Goal: Transaction & Acquisition: Obtain resource

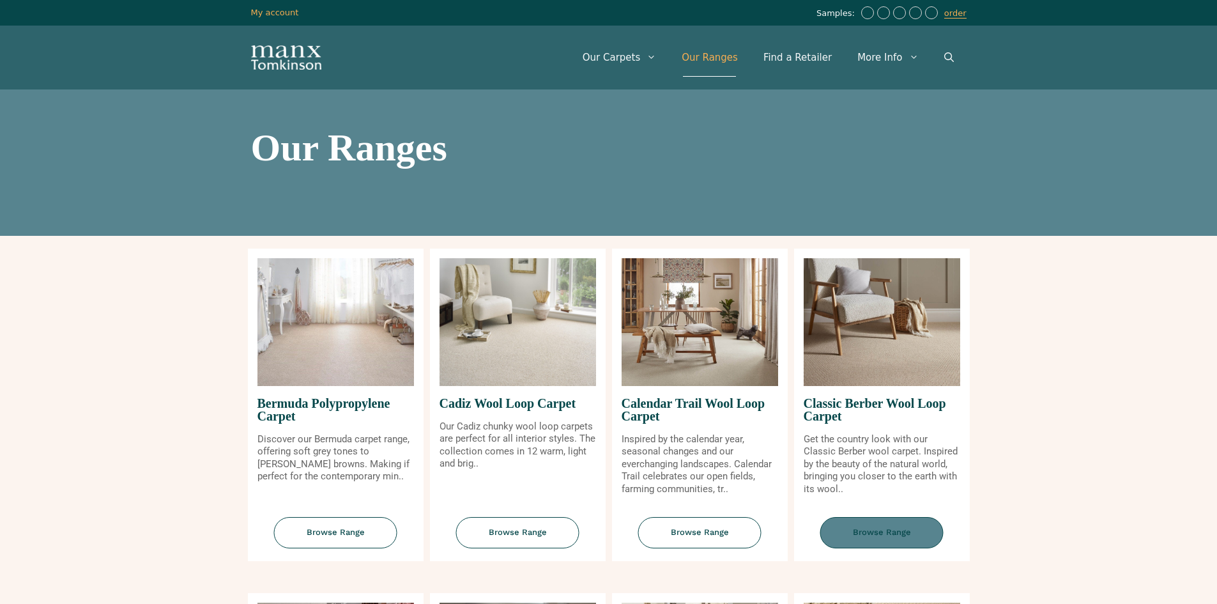
click at [859, 529] on span "Browse Range" at bounding box center [882, 532] width 123 height 31
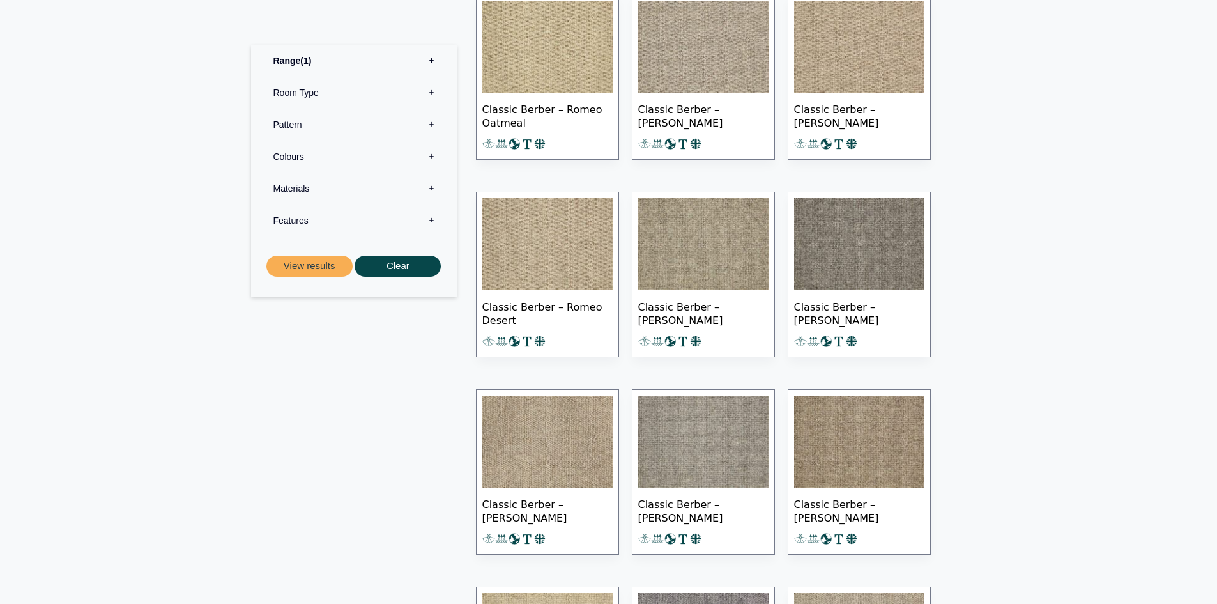
scroll to position [1214, 0]
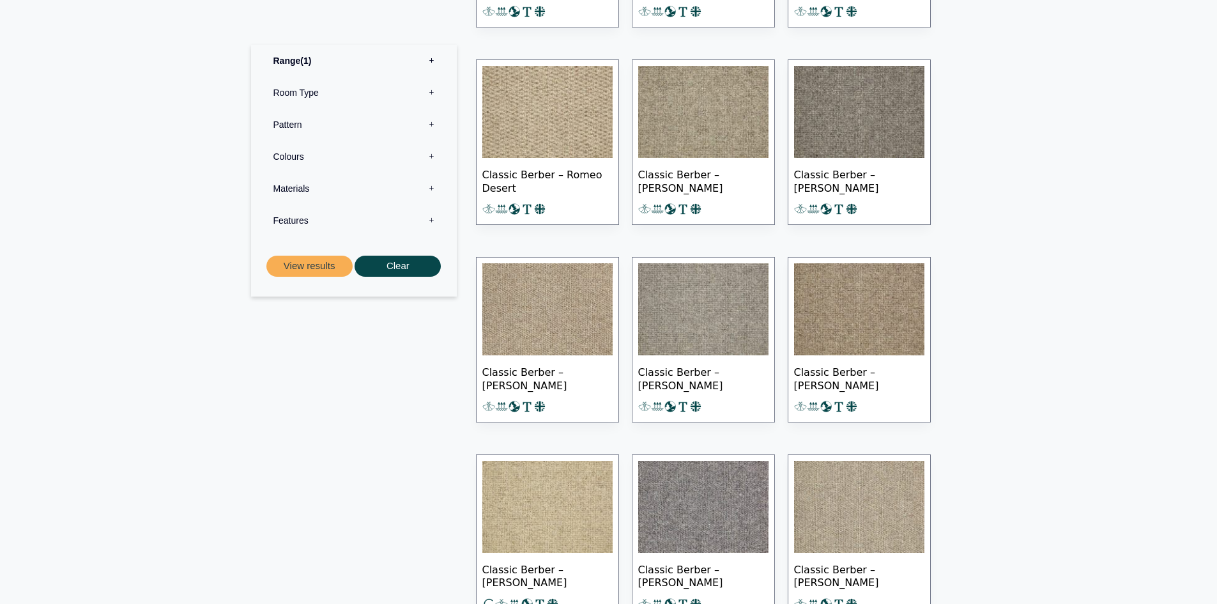
click at [712, 324] on img at bounding box center [703, 309] width 130 height 92
click at [725, 330] on img at bounding box center [703, 309] width 130 height 92
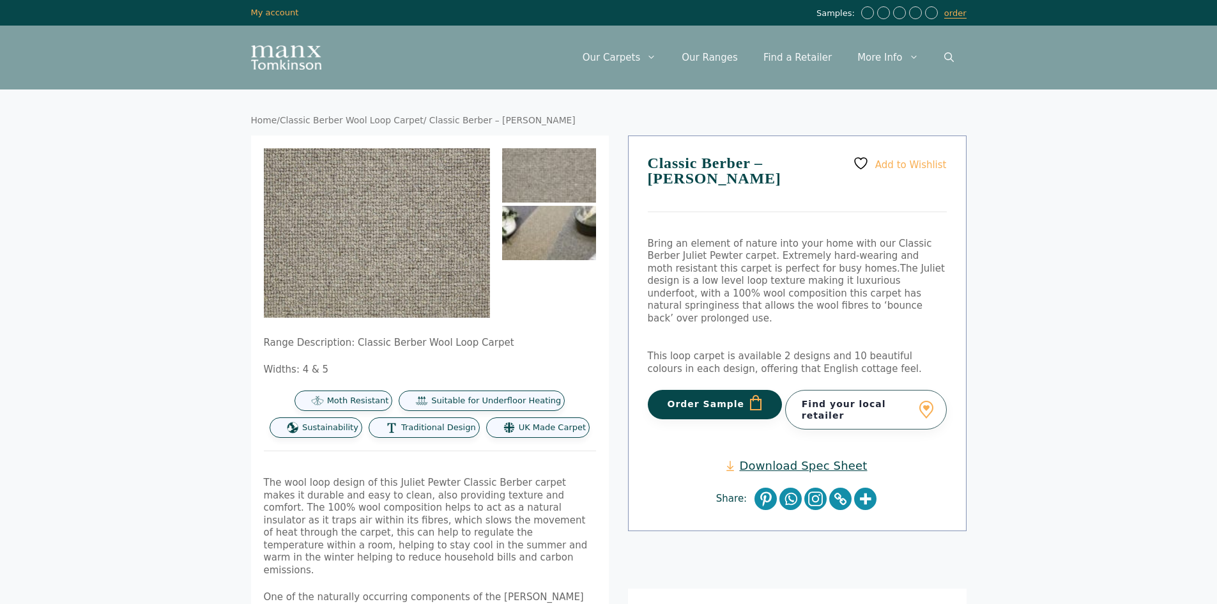
click at [537, 230] on img at bounding box center [549, 233] width 94 height 54
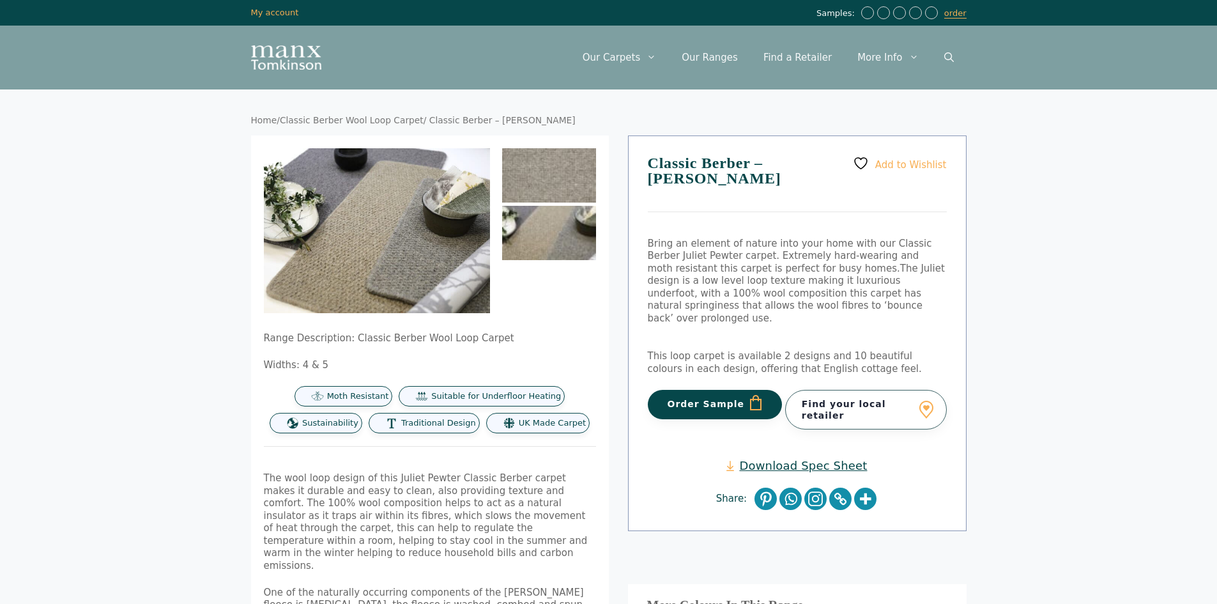
click at [546, 186] on img at bounding box center [549, 175] width 94 height 54
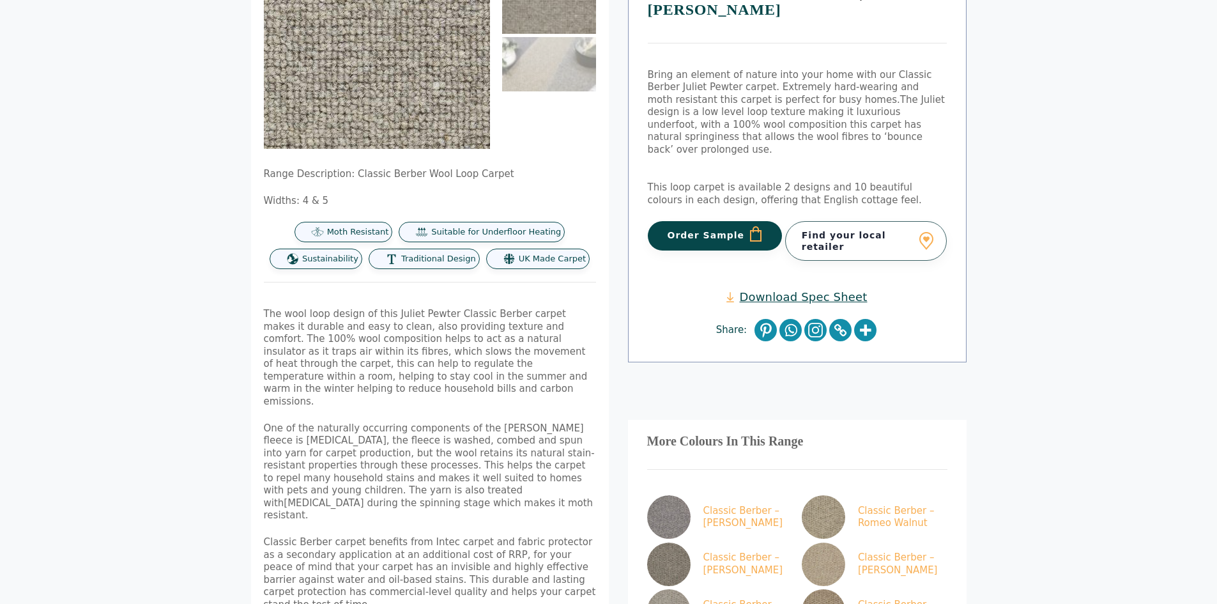
scroll to position [256, 0]
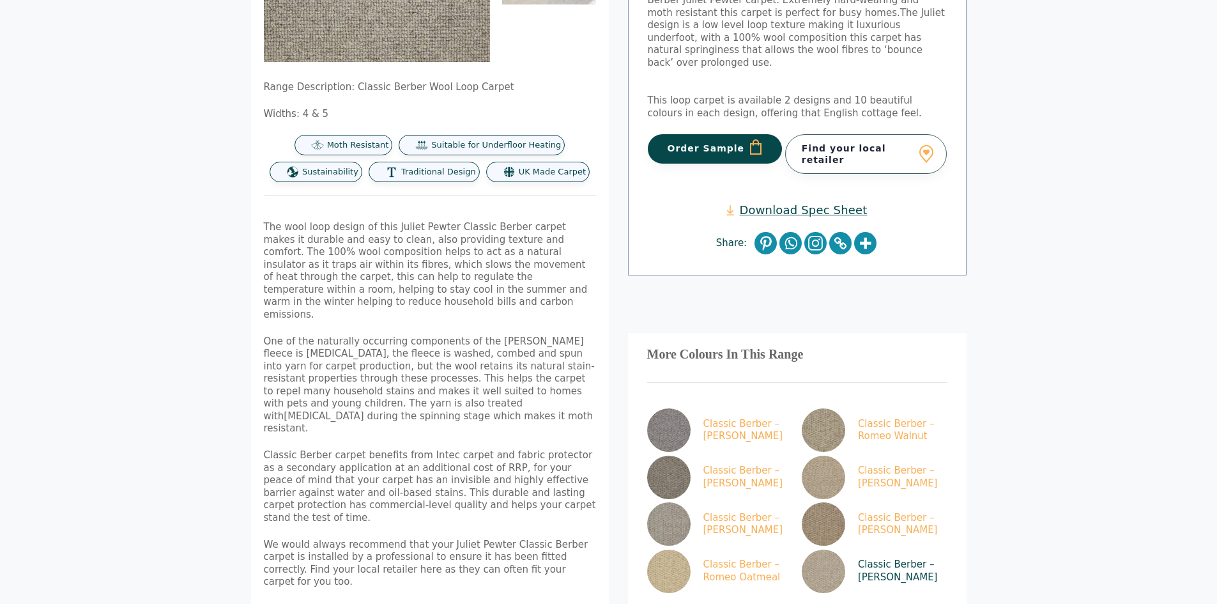
click at [824, 550] on img at bounding box center [823, 571] width 43 height 43
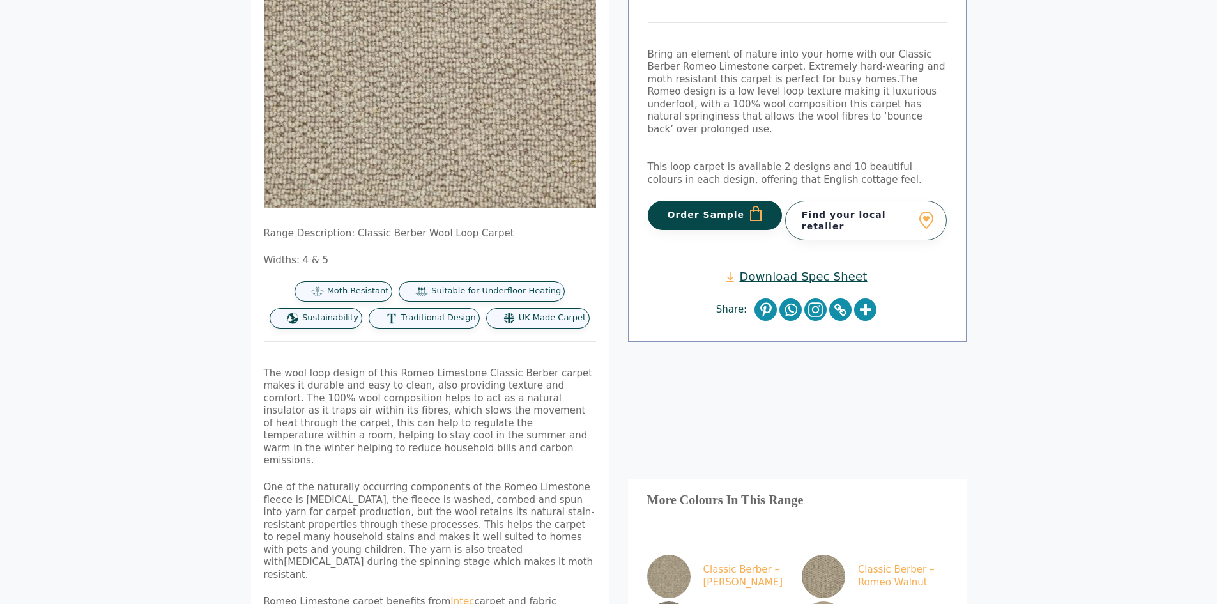
scroll to position [320, 0]
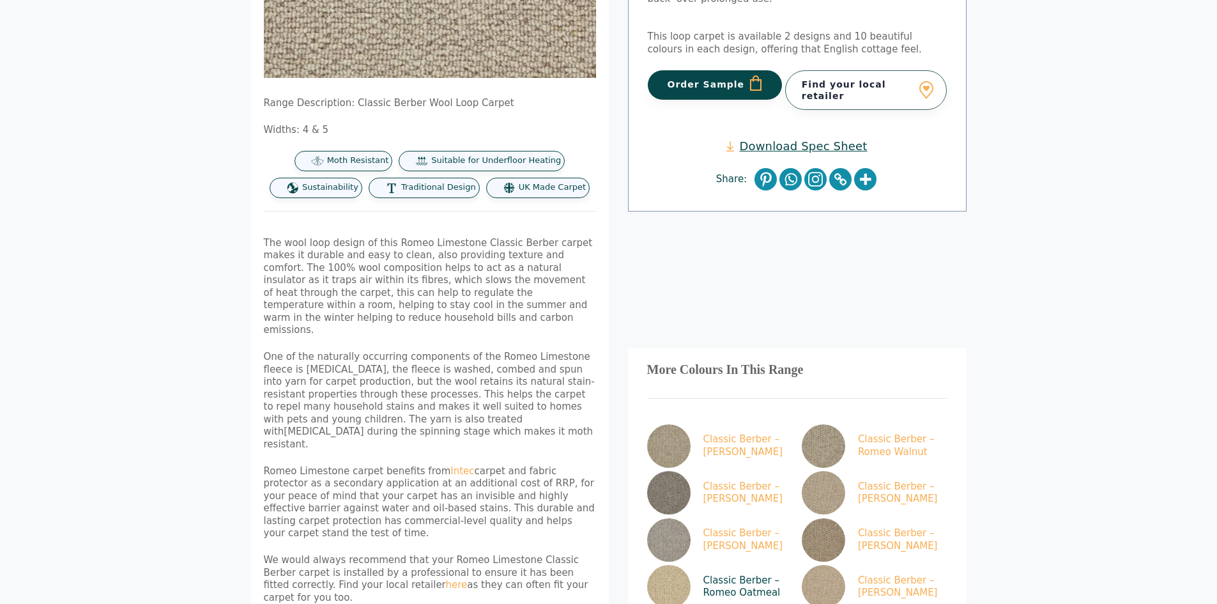
click at [686, 565] on img at bounding box center [668, 586] width 43 height 43
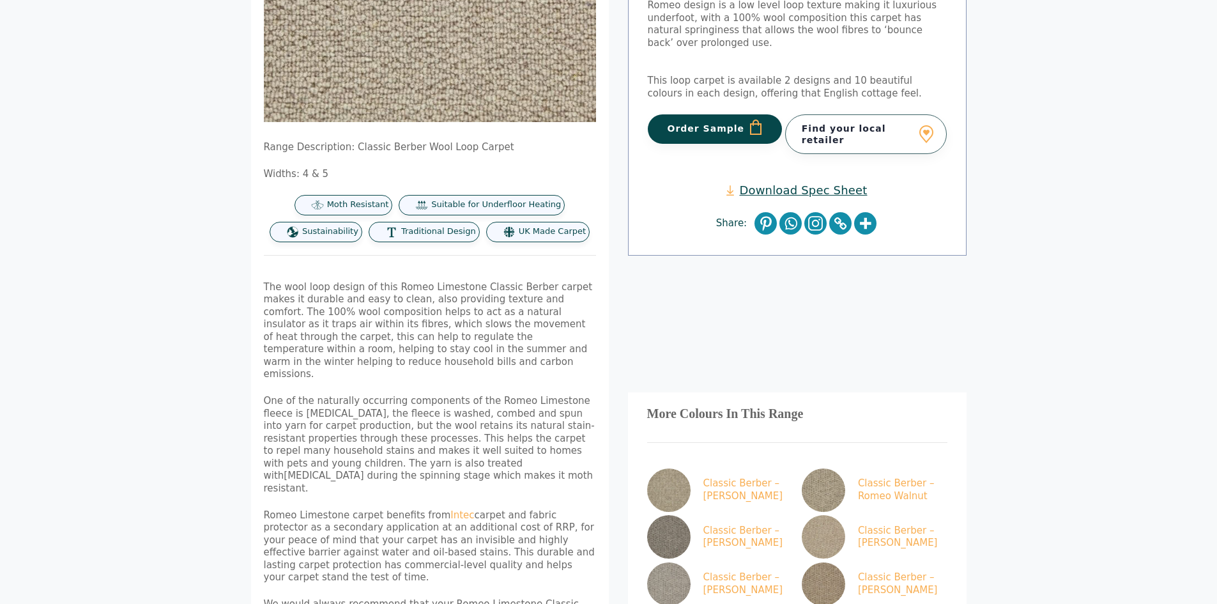
scroll to position [256, 0]
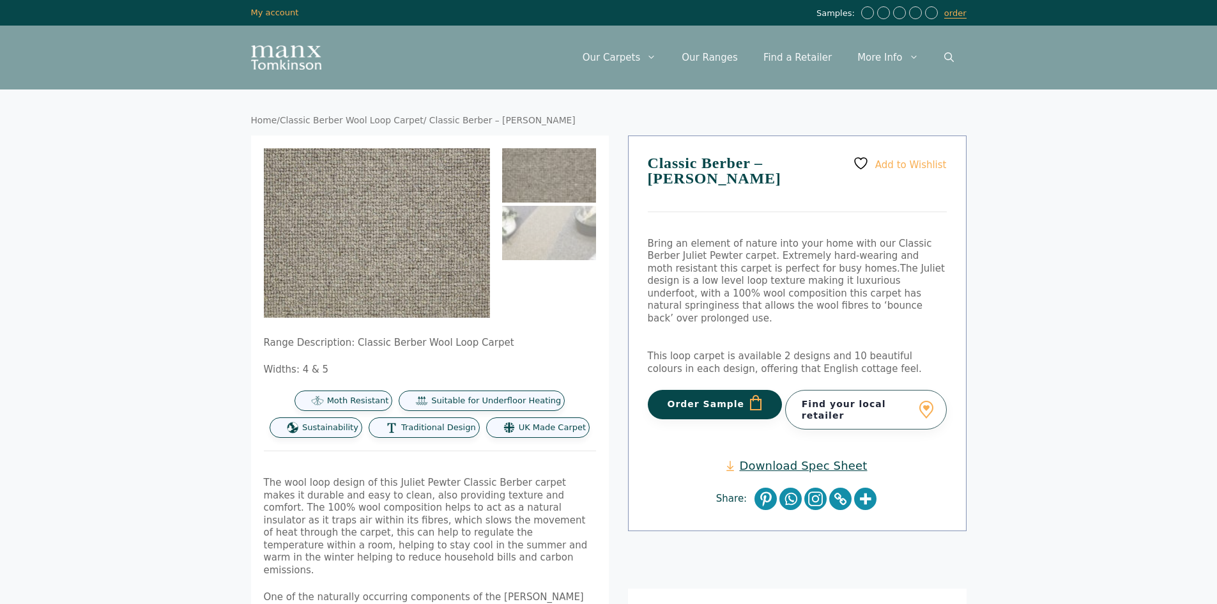
click at [576, 189] on img at bounding box center [549, 175] width 94 height 54
click at [461, 197] on img at bounding box center [270, 278] width 511 height 383
click at [748, 390] on button "Order Sample" at bounding box center [715, 404] width 135 height 29
click at [741, 50] on link "Our Ranges" at bounding box center [710, 57] width 82 height 38
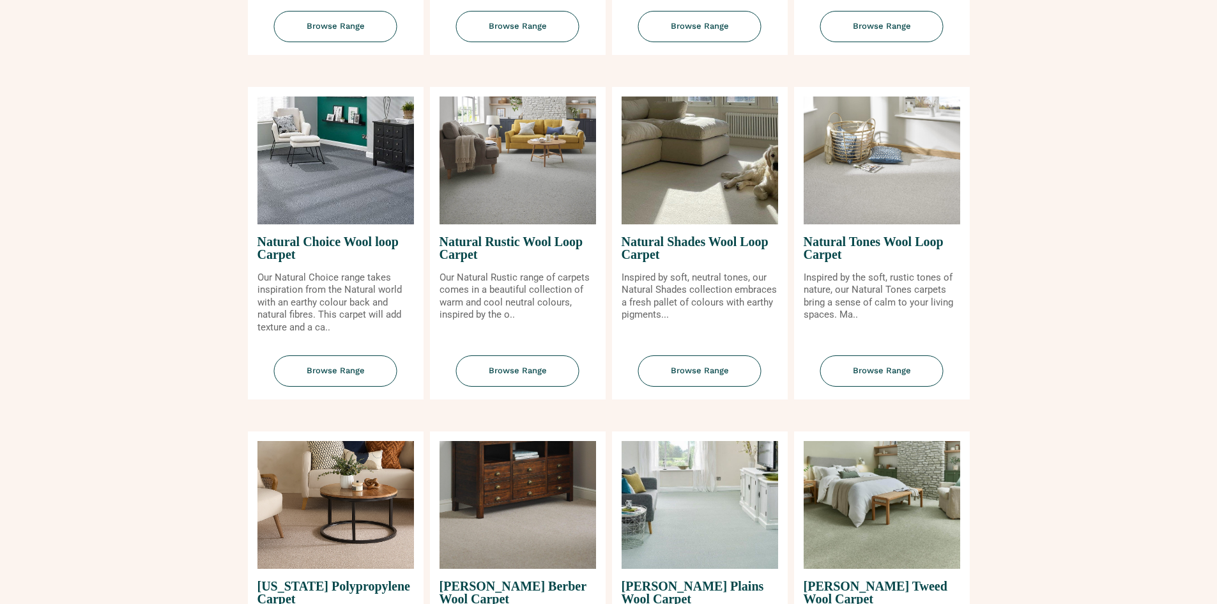
scroll to position [831, 0]
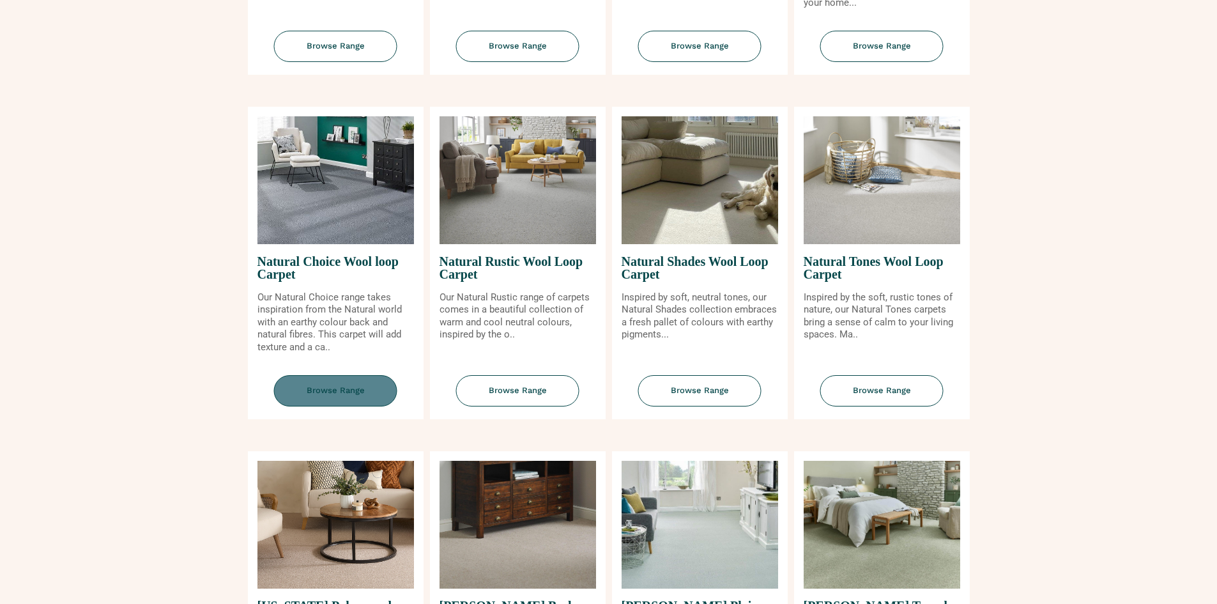
click at [334, 387] on span "Browse Range" at bounding box center [335, 390] width 123 height 31
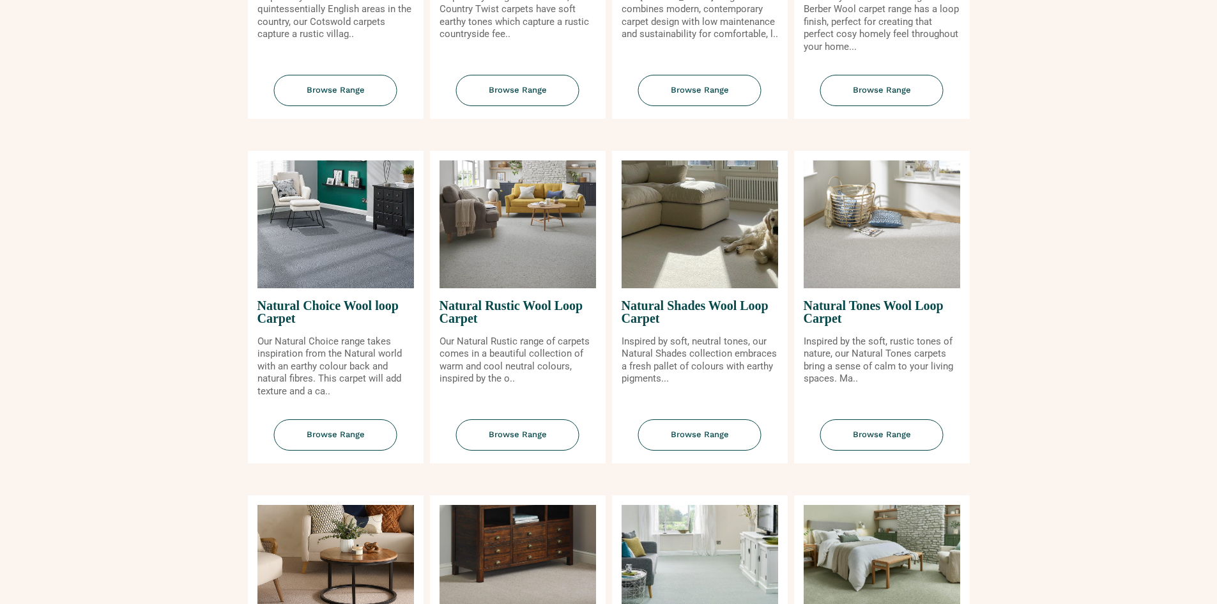
scroll to position [767, 0]
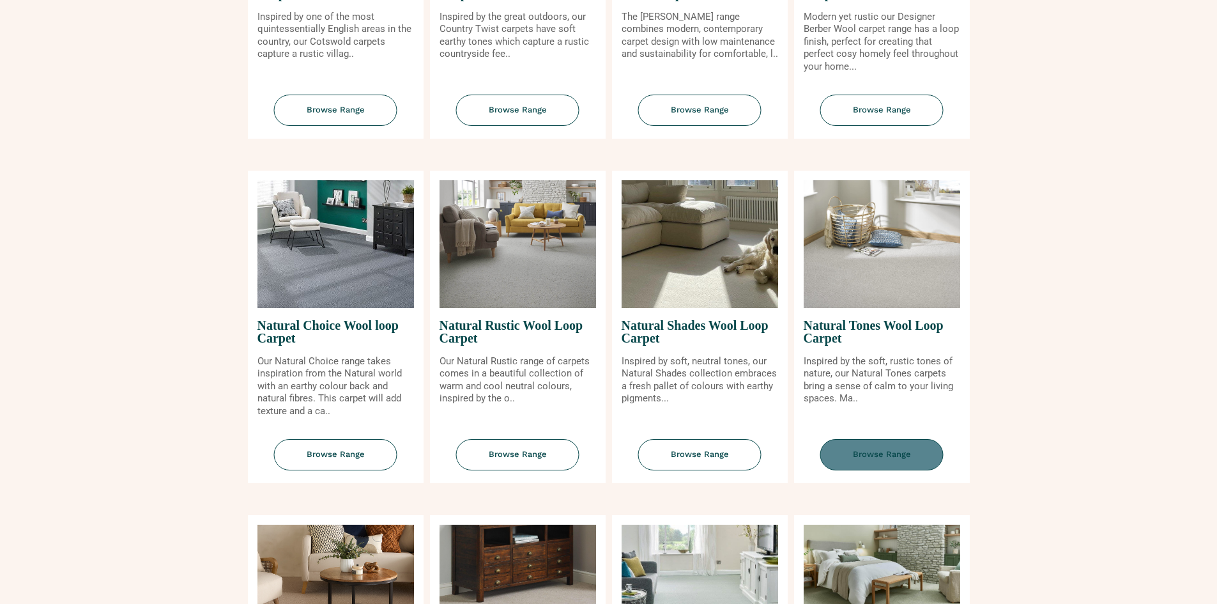
click at [895, 454] on span "Browse Range" at bounding box center [882, 454] width 123 height 31
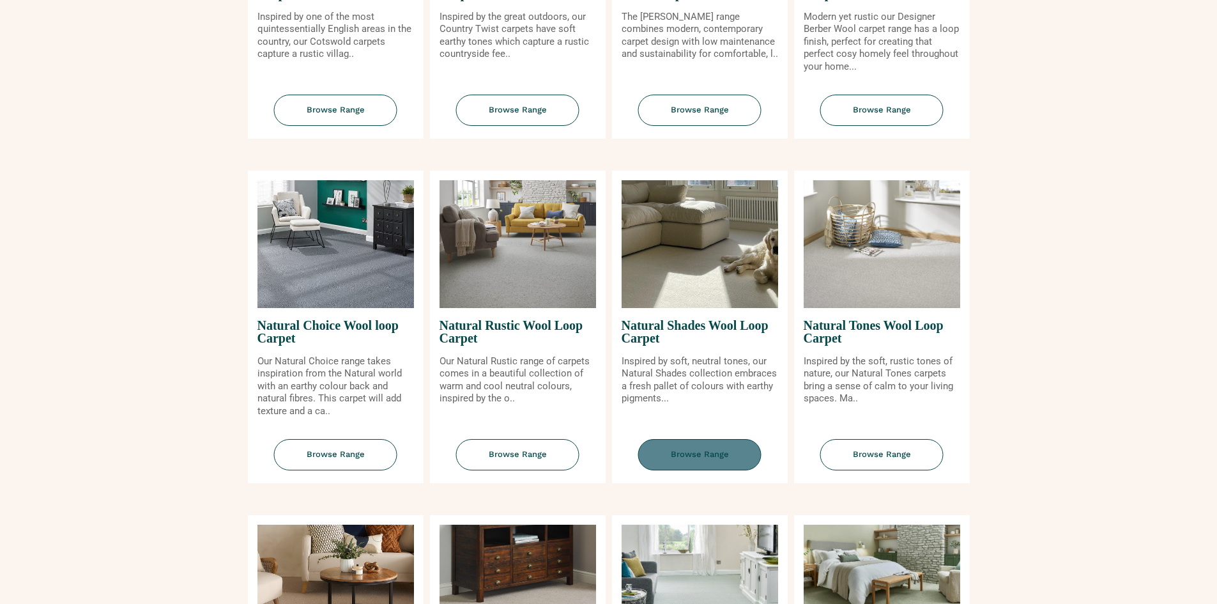
click at [723, 453] on span "Browse Range" at bounding box center [699, 454] width 123 height 31
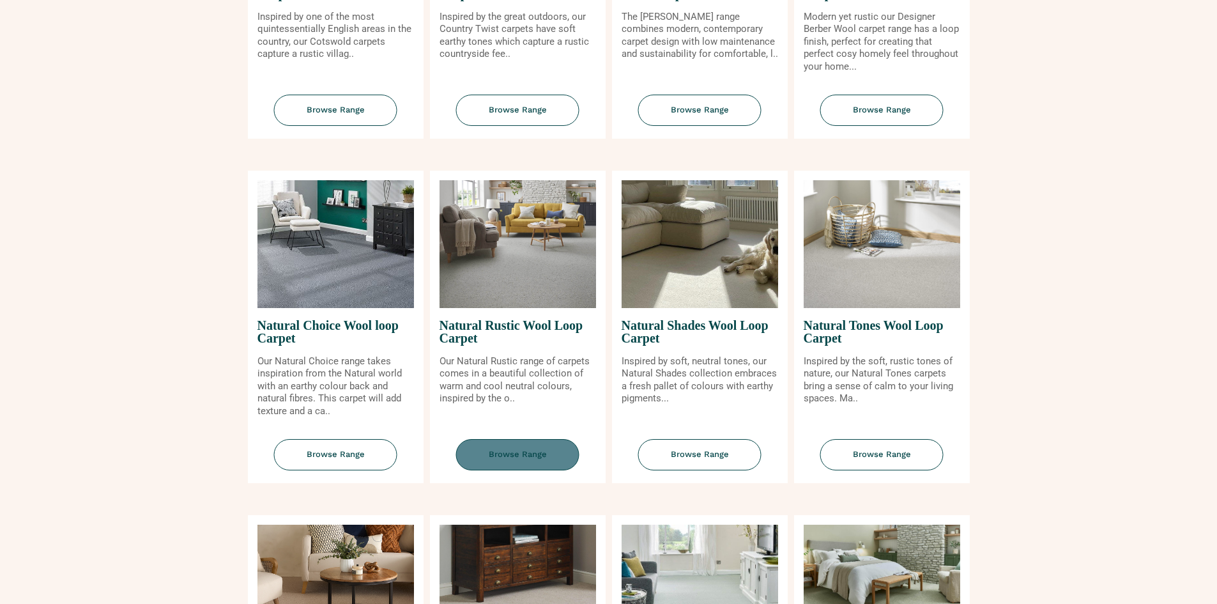
click at [518, 465] on span "Browse Range" at bounding box center [517, 454] width 123 height 31
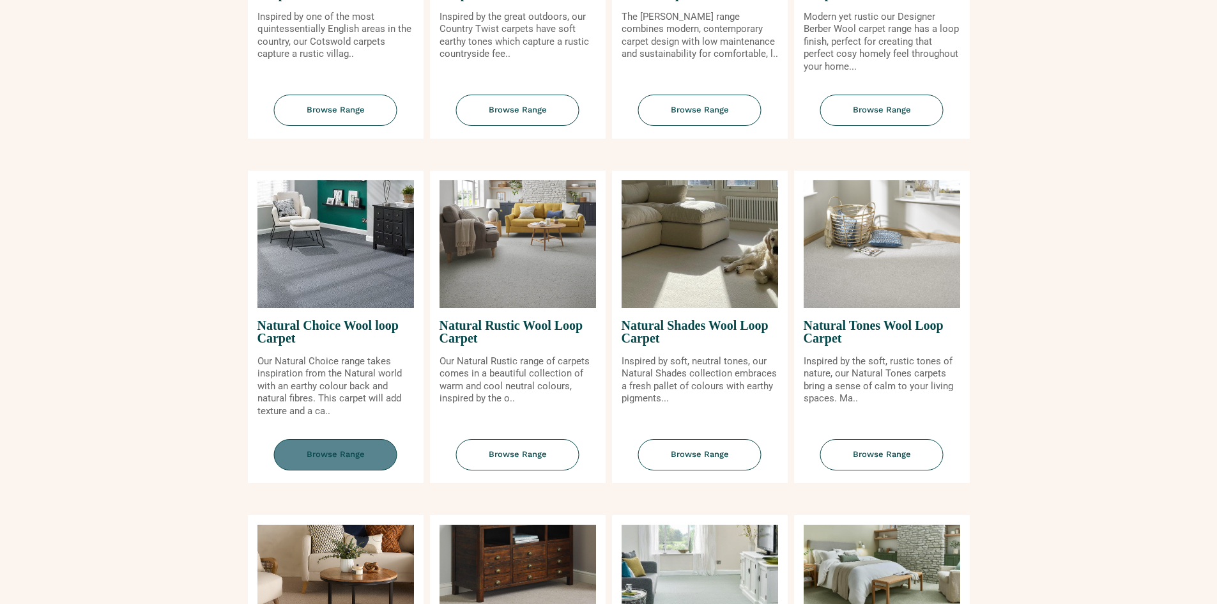
click at [368, 450] on span "Browse Range" at bounding box center [335, 454] width 123 height 31
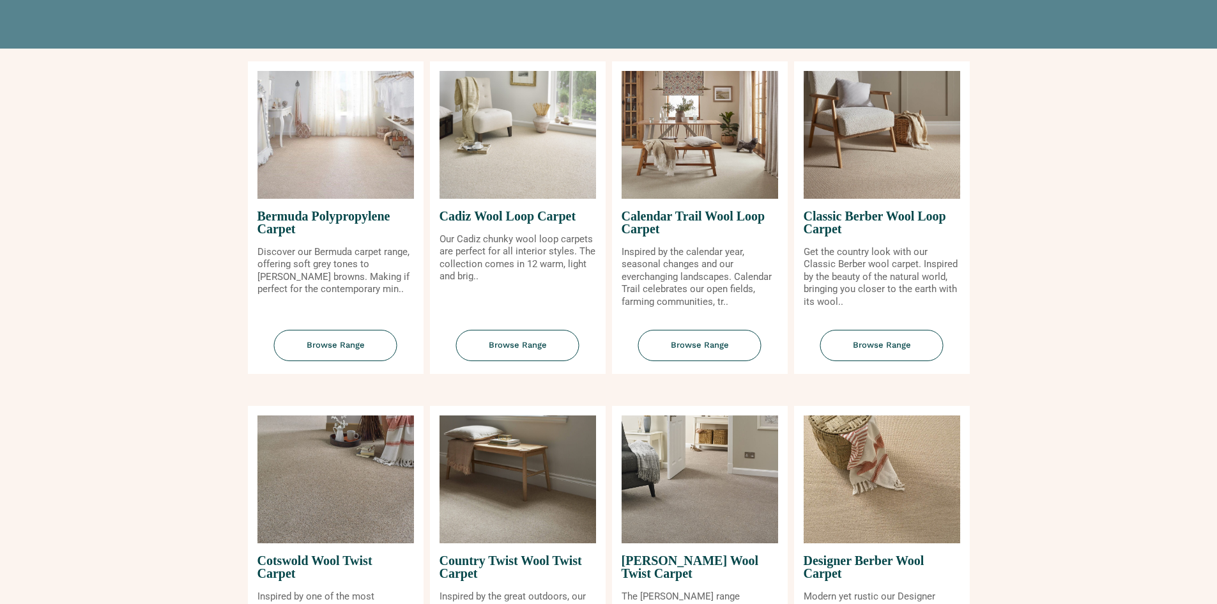
scroll to position [0, 0]
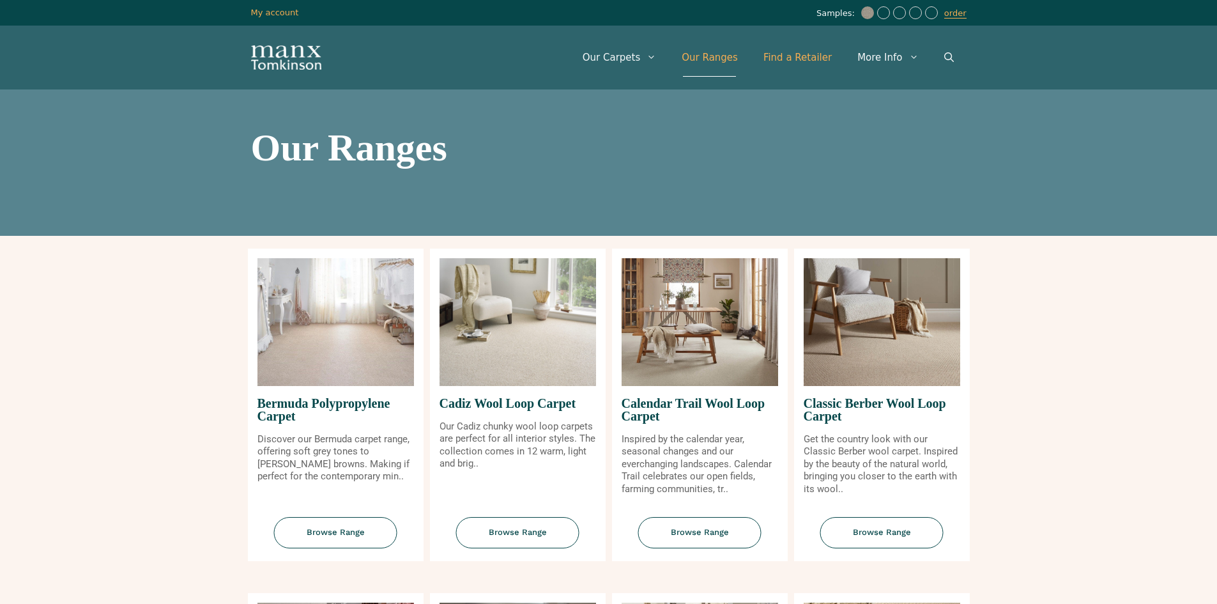
click at [827, 54] on link "Find a Retailer" at bounding box center [798, 57] width 94 height 38
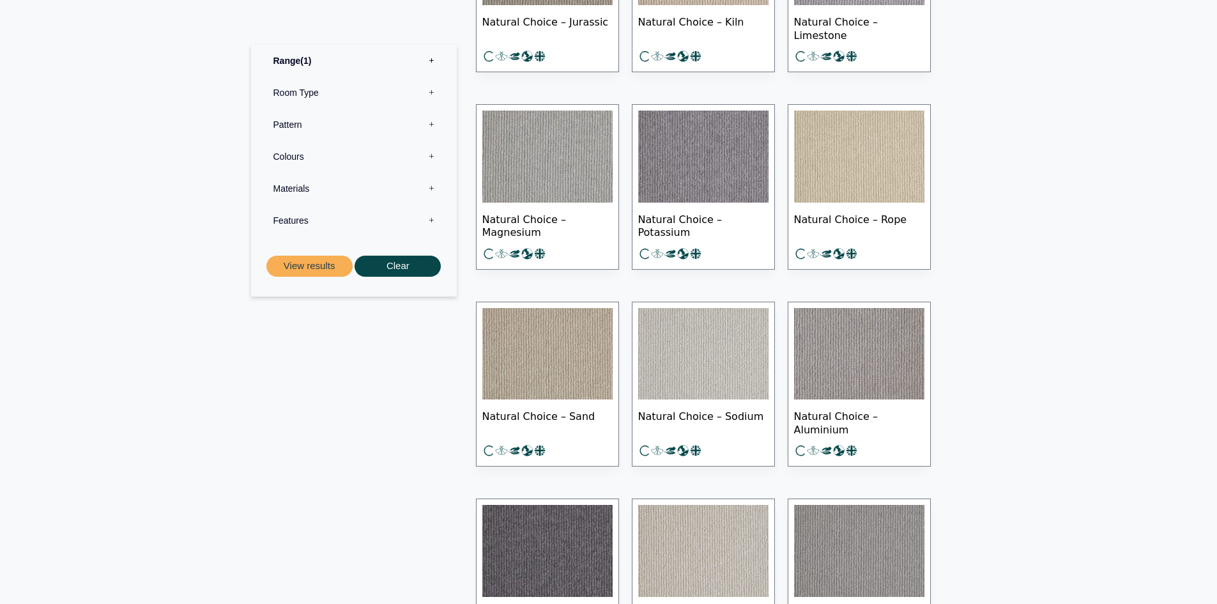
scroll to position [639, 0]
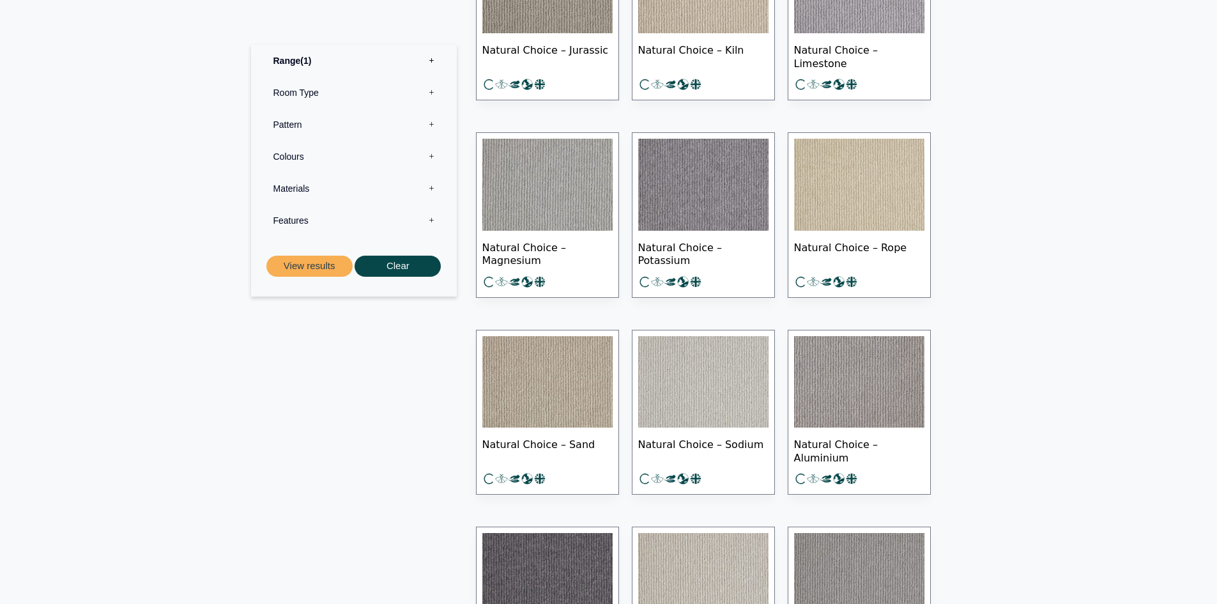
click at [713, 374] on img at bounding box center [703, 382] width 130 height 92
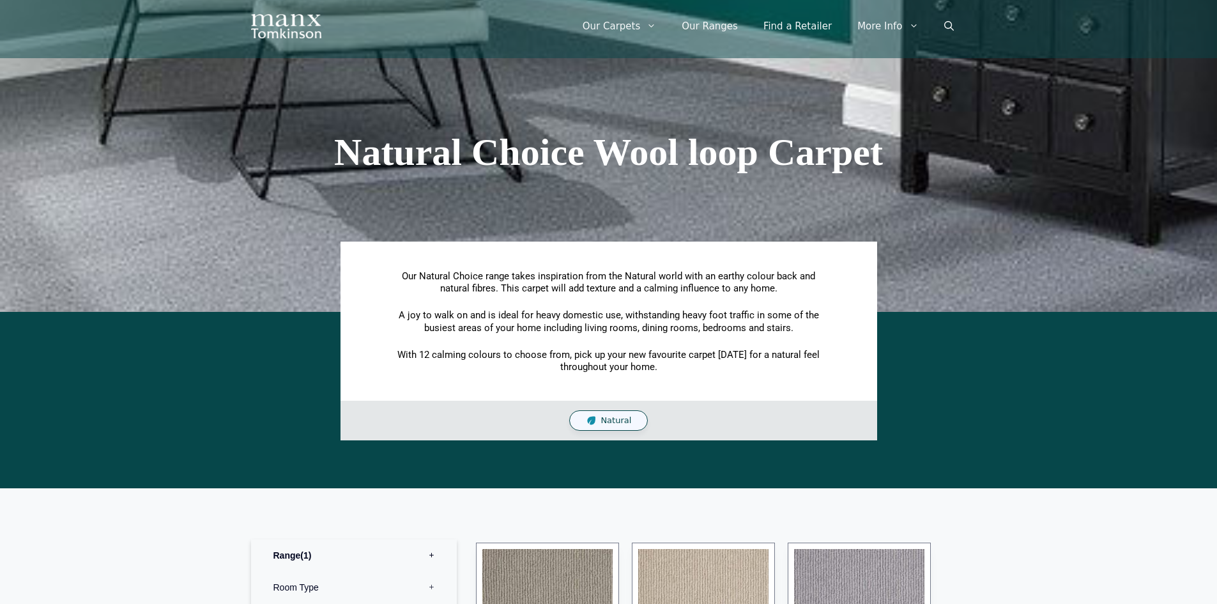
scroll to position [447, 0]
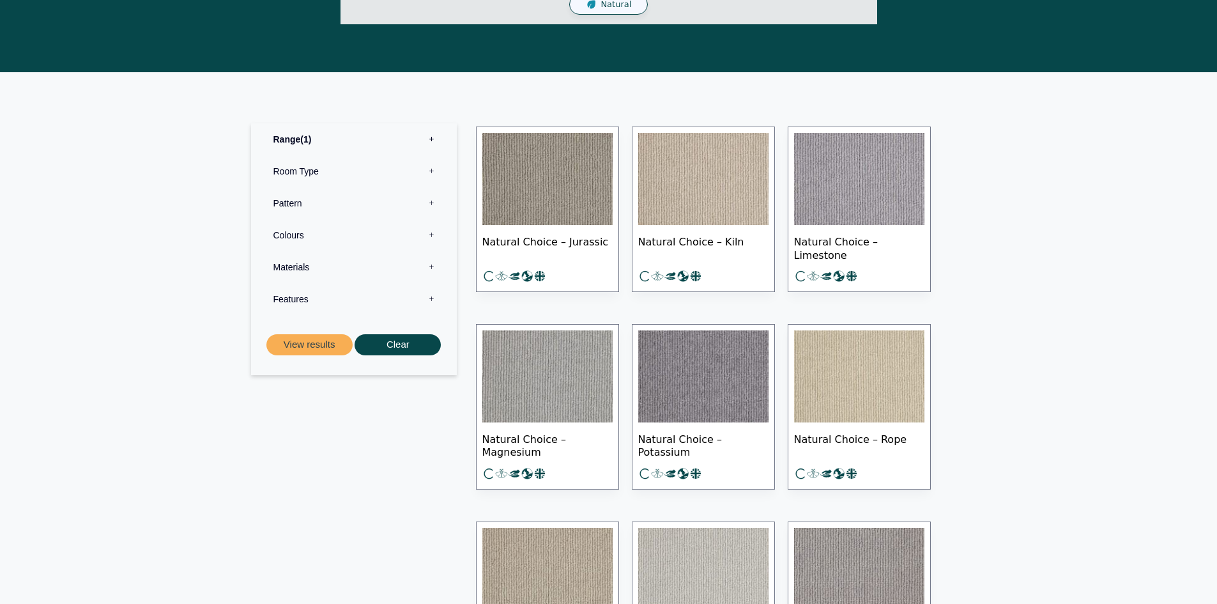
click at [568, 381] on img at bounding box center [548, 376] width 130 height 92
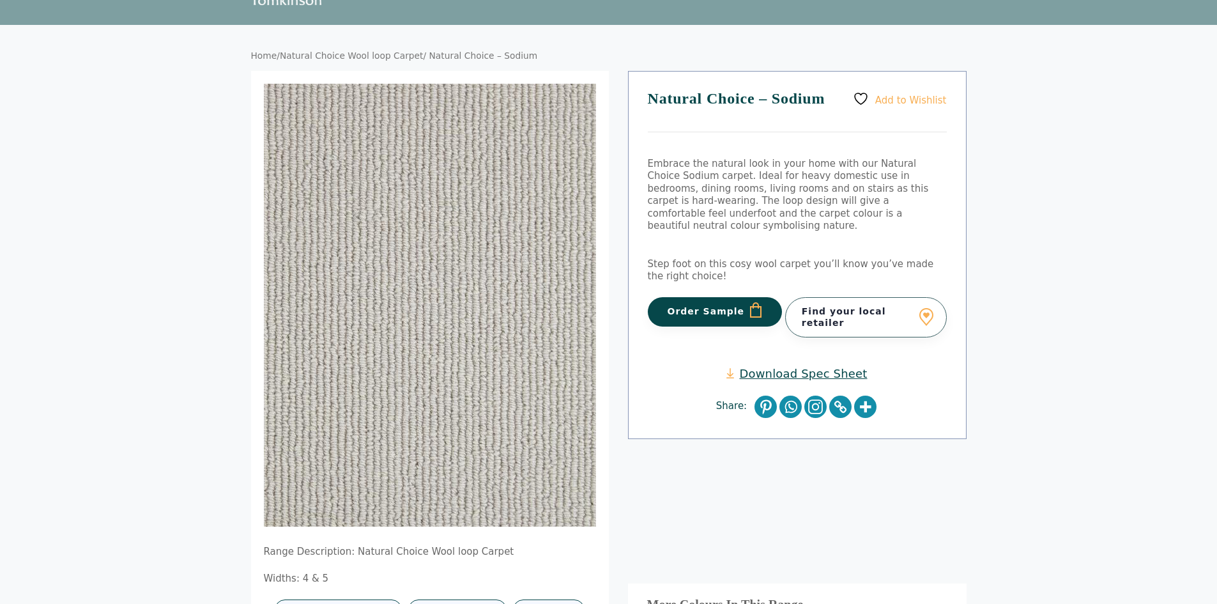
scroll to position [64, 0]
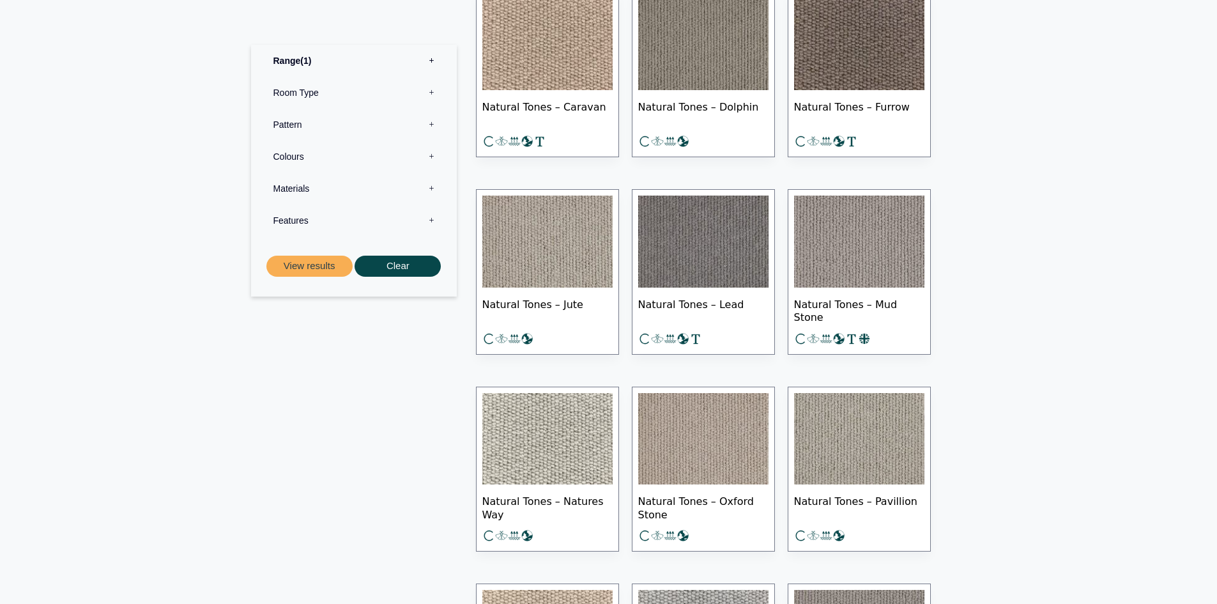
scroll to position [639, 0]
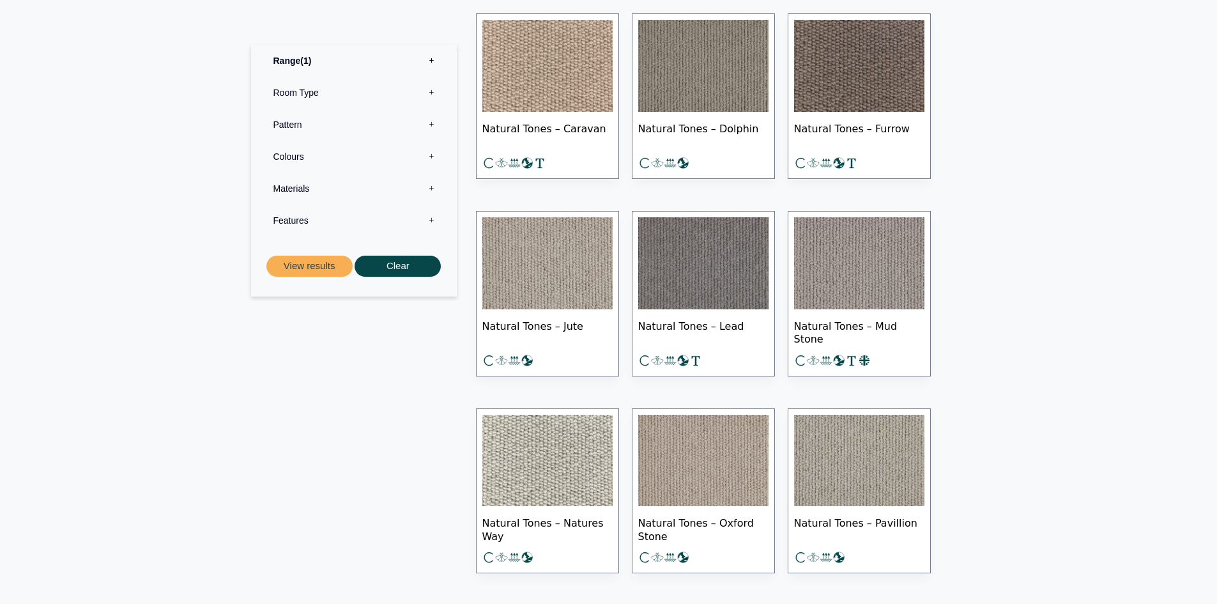
click at [558, 258] on img at bounding box center [548, 263] width 130 height 92
click at [557, 499] on img at bounding box center [548, 461] width 130 height 92
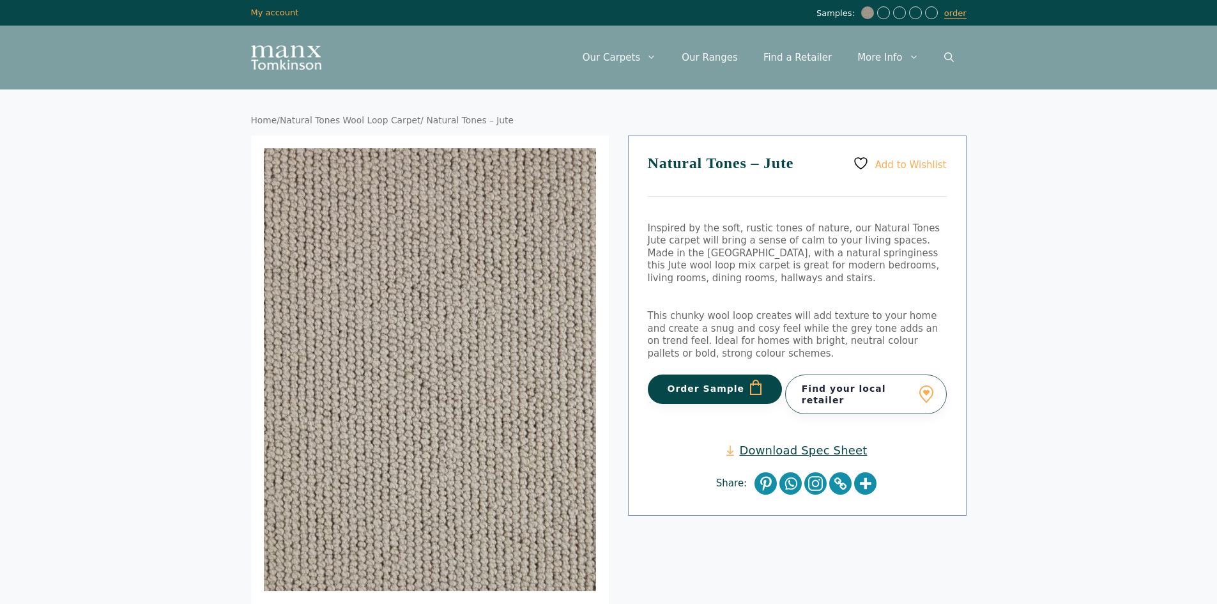
click at [719, 376] on button "Order Sample" at bounding box center [715, 389] width 135 height 29
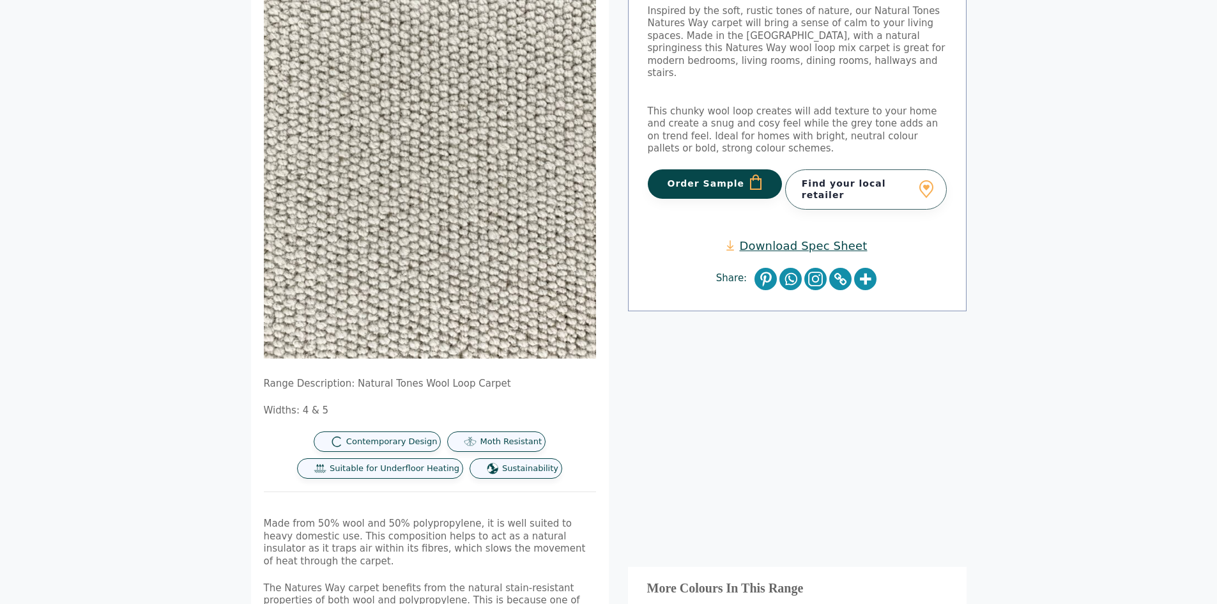
scroll to position [192, 0]
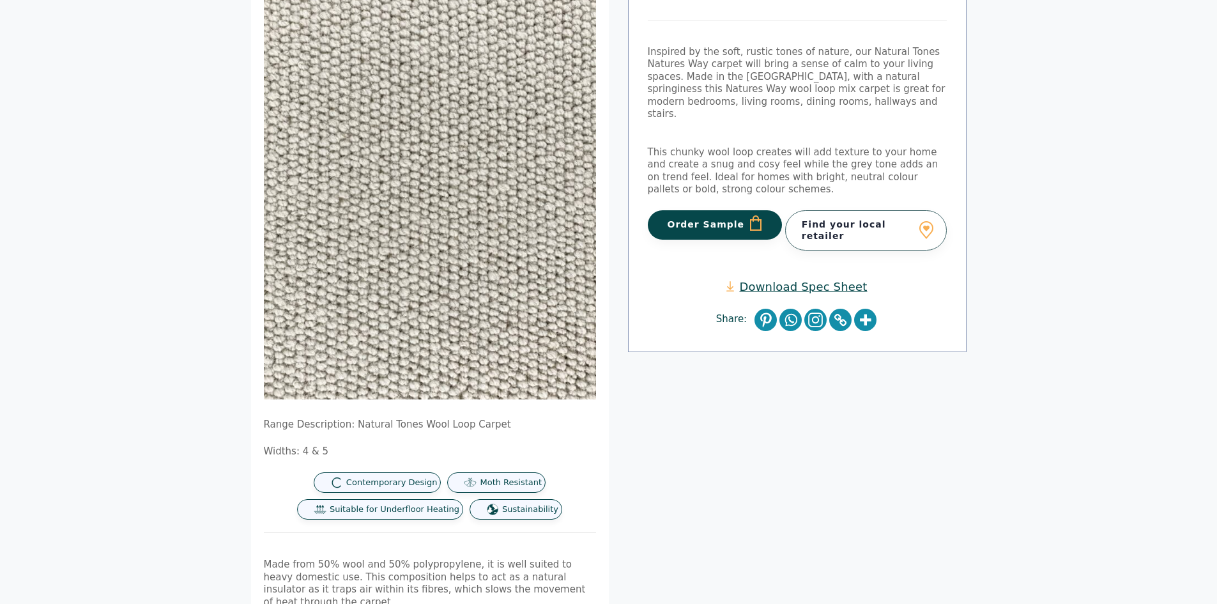
click at [722, 210] on button "Order Sample" at bounding box center [715, 224] width 135 height 29
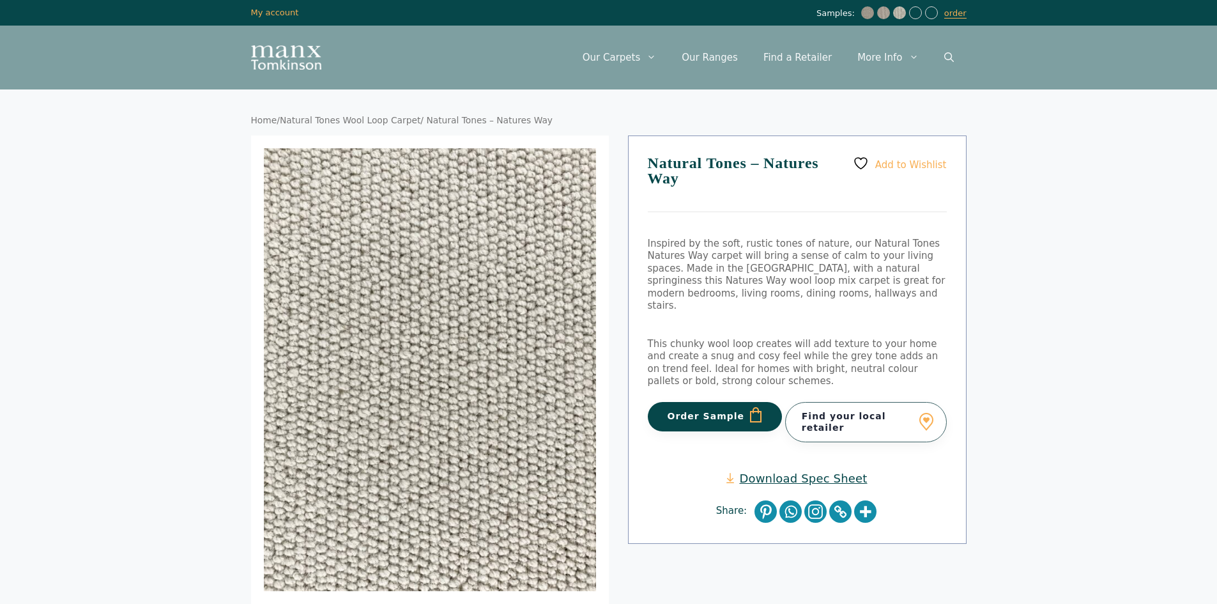
scroll to position [192, 0]
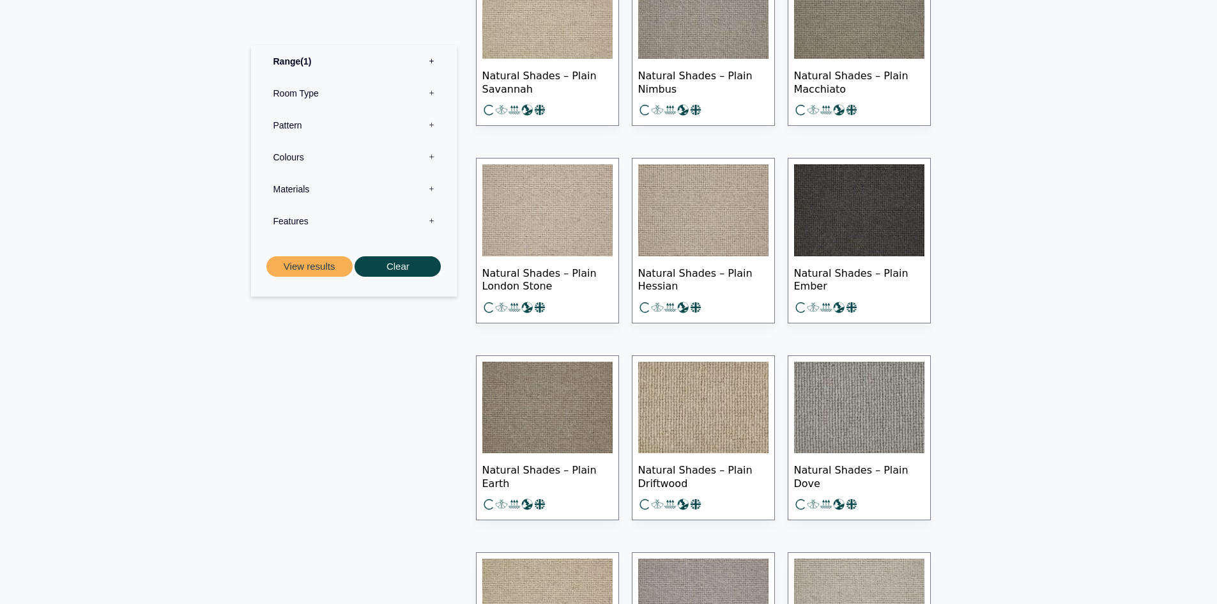
scroll to position [1086, 0]
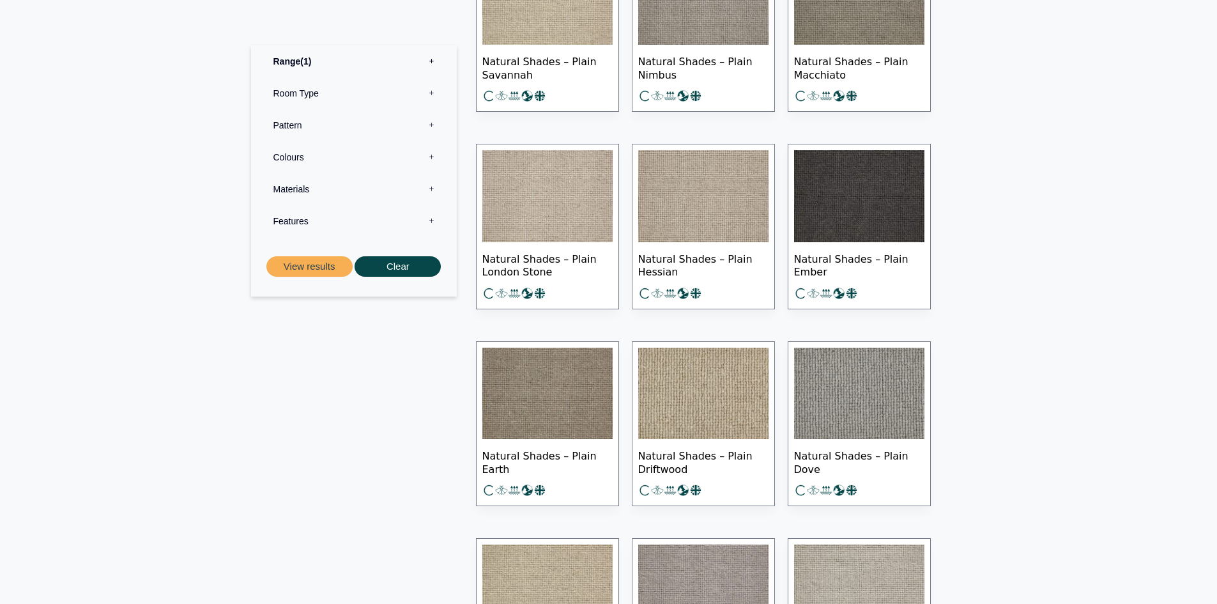
click at [695, 209] on img at bounding box center [703, 196] width 130 height 92
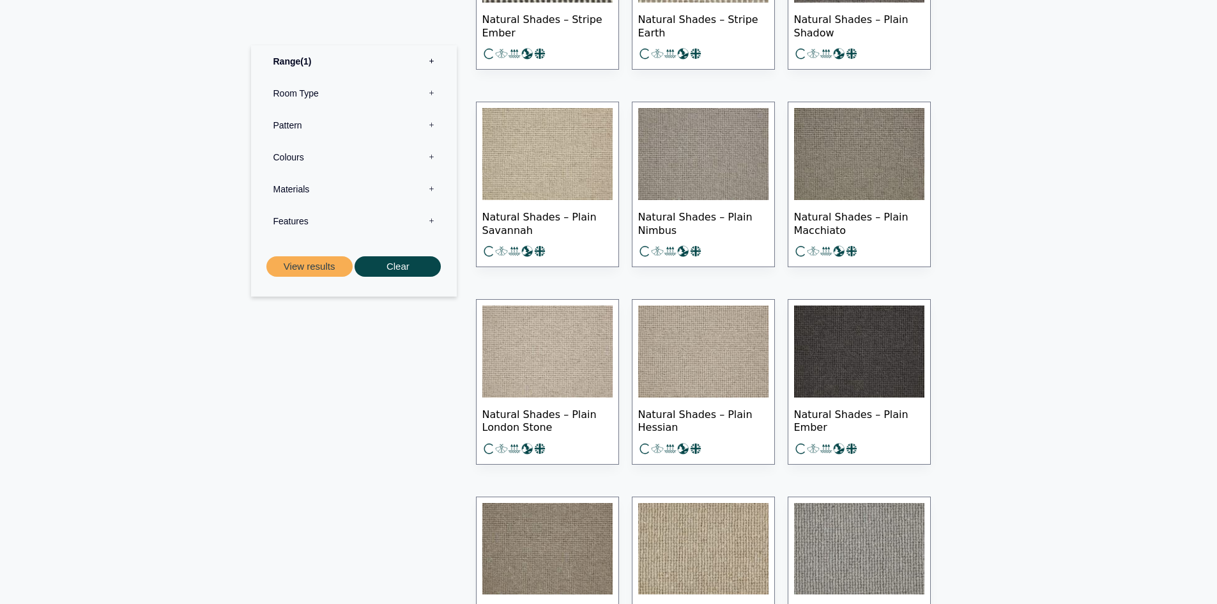
scroll to position [959, 0]
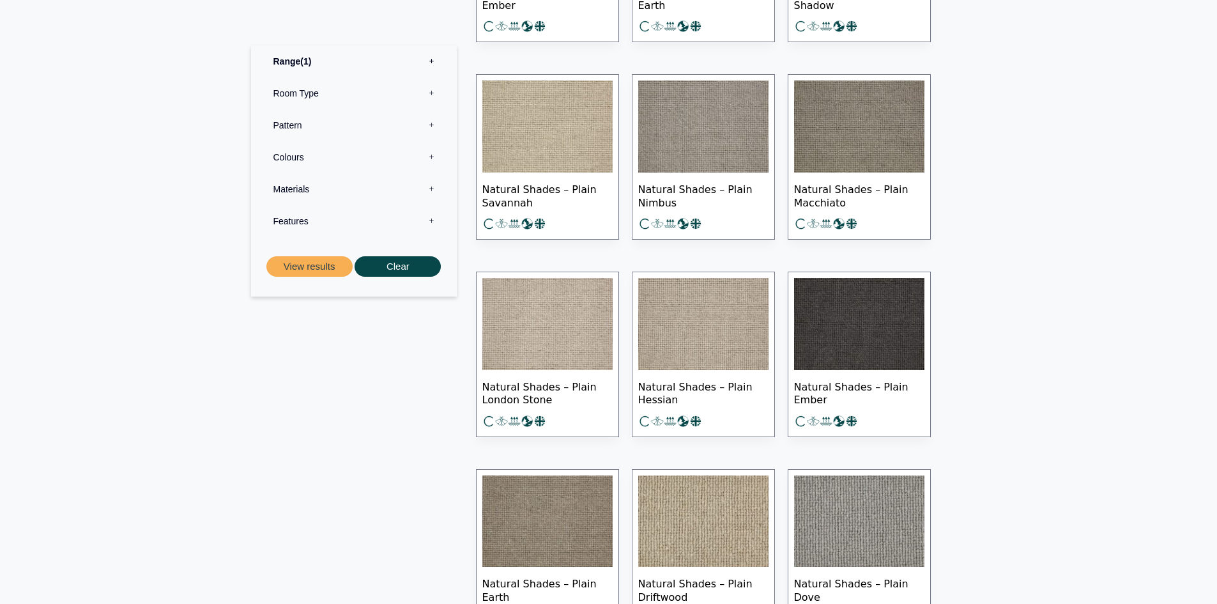
click at [703, 151] on img at bounding box center [703, 127] width 130 height 92
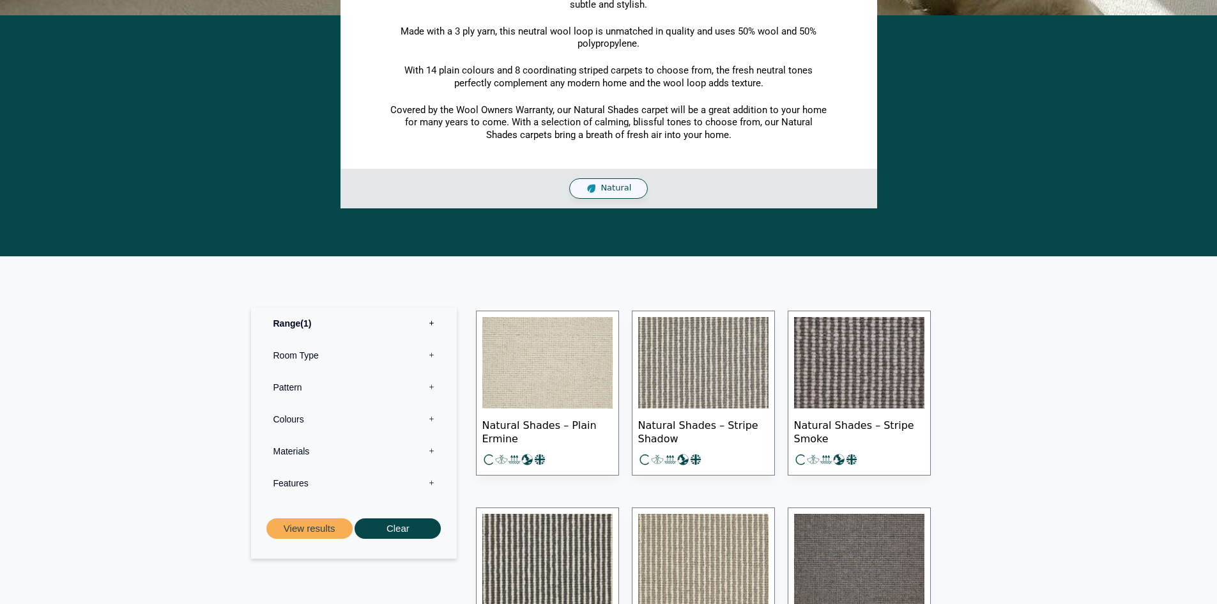
scroll to position [320, 0]
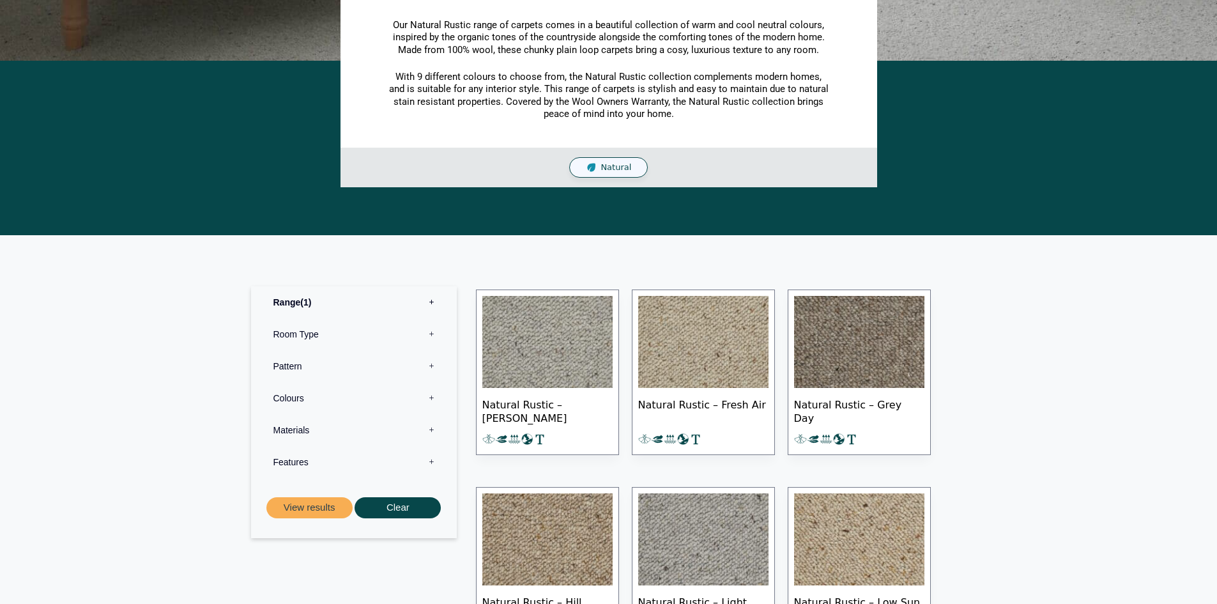
scroll to position [575, 0]
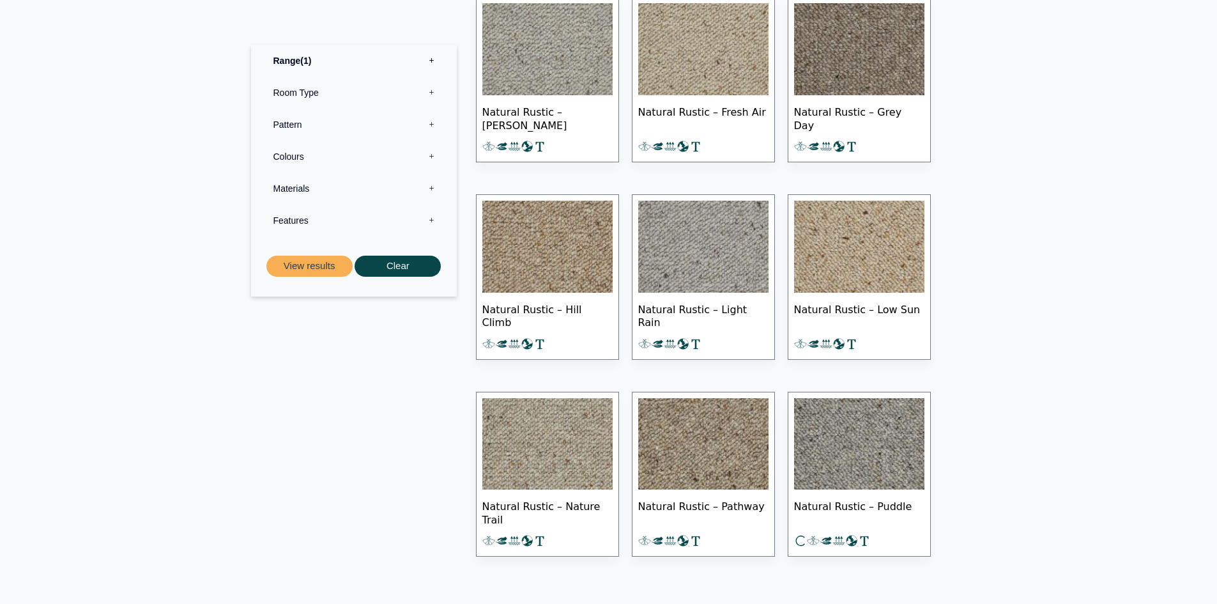
click at [573, 434] on img at bounding box center [548, 444] width 130 height 92
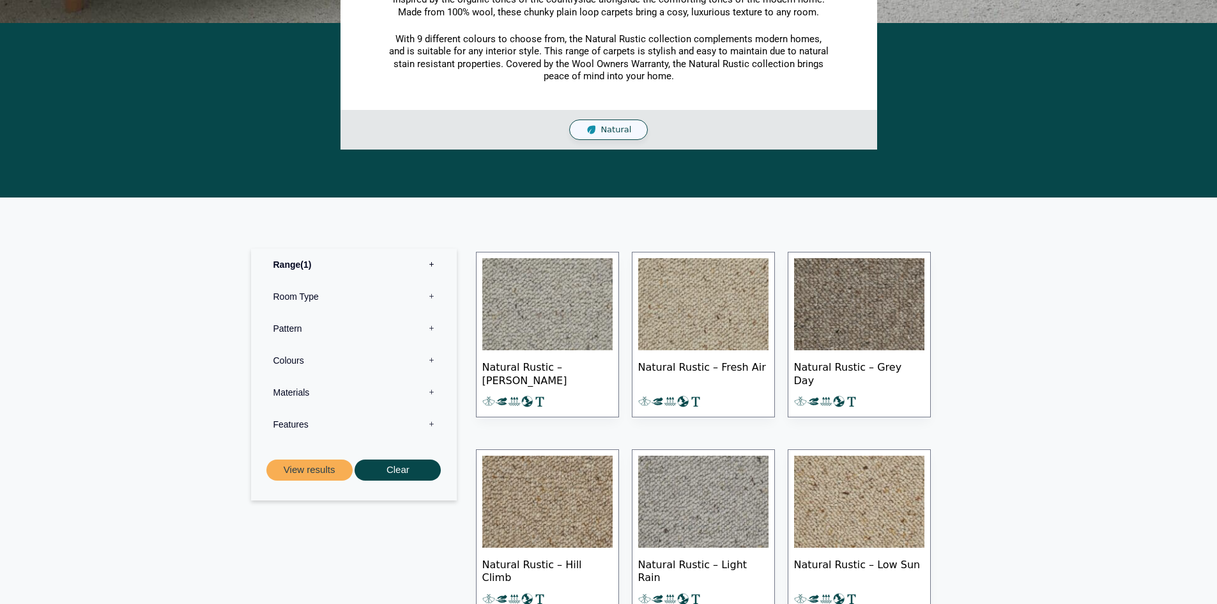
scroll to position [320, 0]
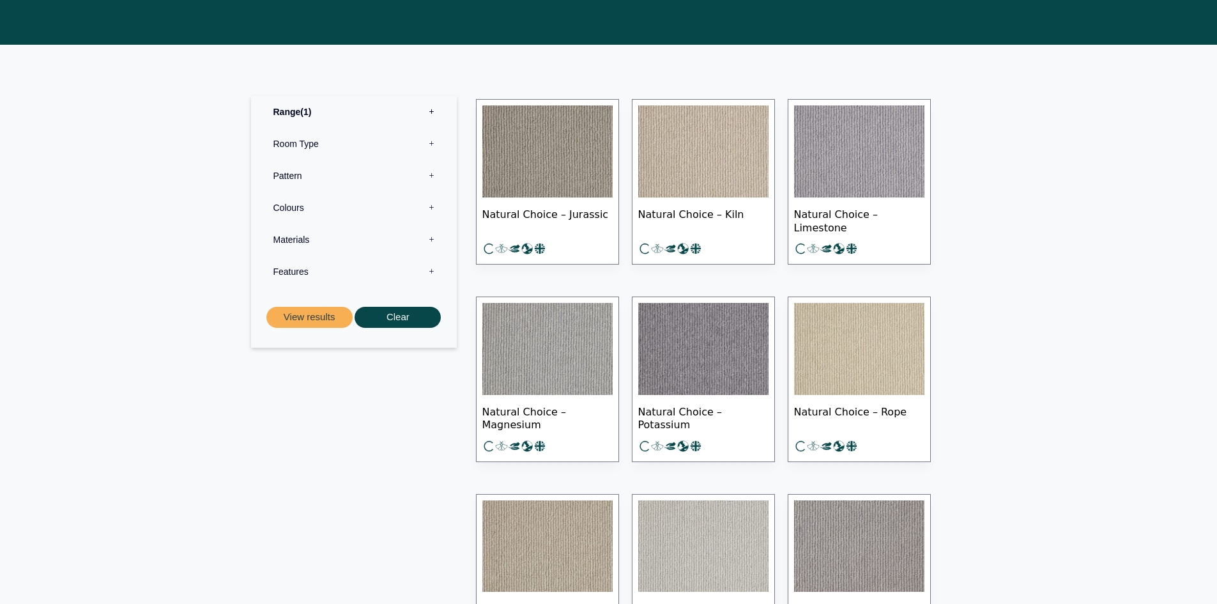
scroll to position [320, 0]
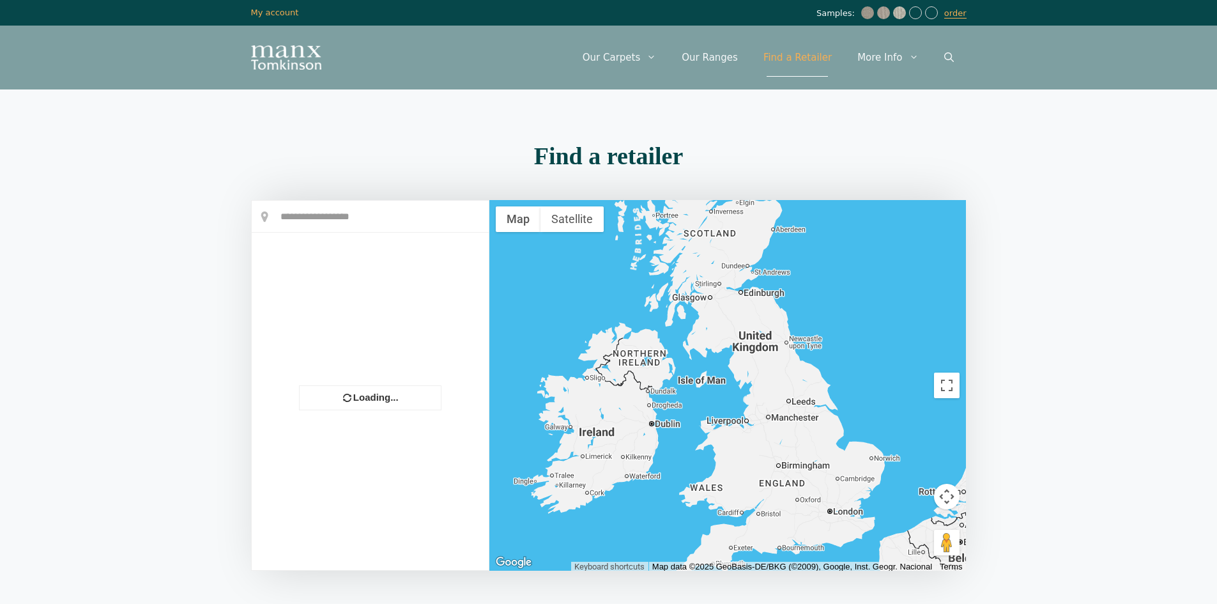
click at [320, 222] on input "text" at bounding box center [370, 217] width 237 height 32
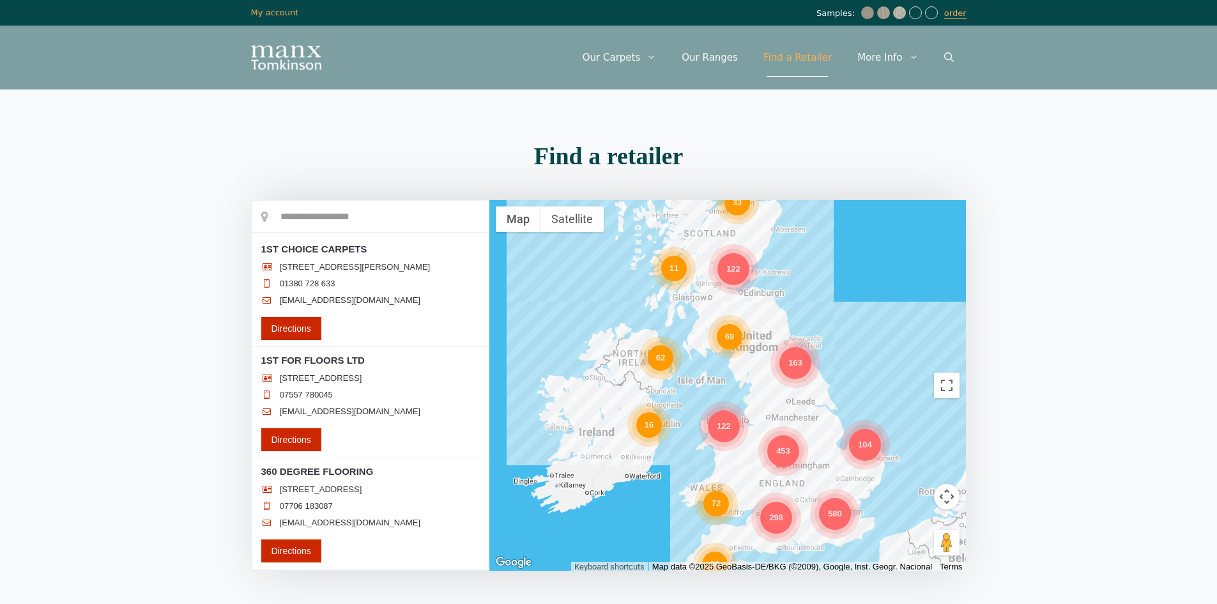
click at [648, 355] on div "62" at bounding box center [661, 358] width 26 height 26
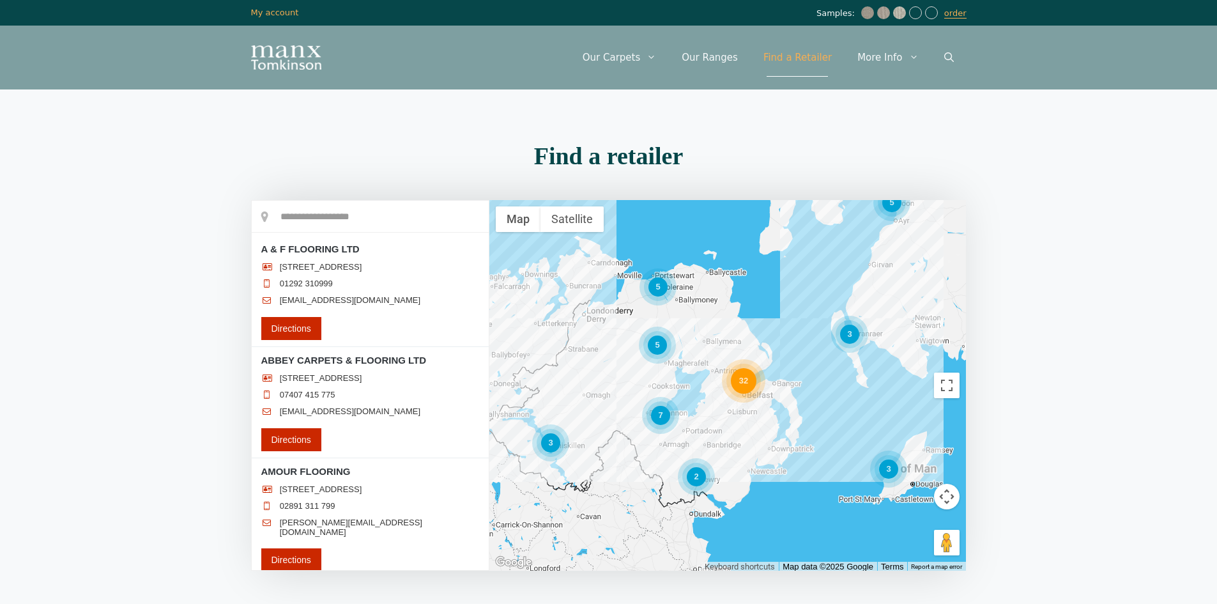
click at [707, 350] on div "5 32 7 3 3 5 5 3 2" at bounding box center [728, 385] width 477 height 371
click at [685, 315] on div "5 32 7 3 3 5 5 3 2" at bounding box center [728, 385] width 477 height 371
click at [660, 284] on div "5" at bounding box center [658, 286] width 19 height 19
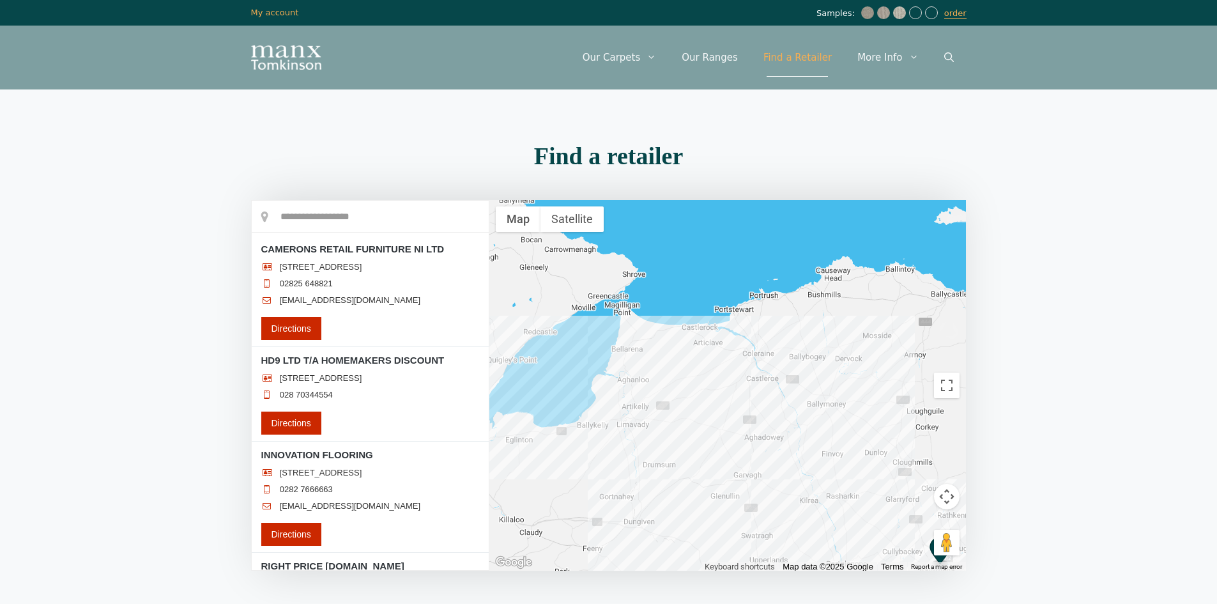
click at [355, 289] on li "02825 648821" at bounding box center [370, 284] width 218 height 10
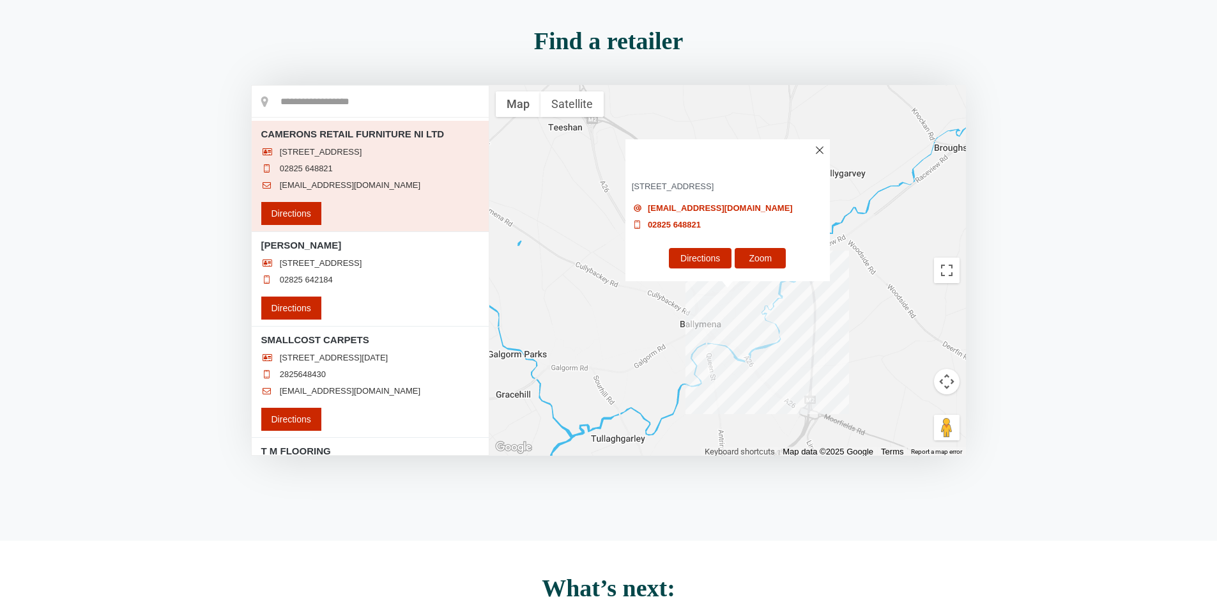
scroll to position [128, 0]
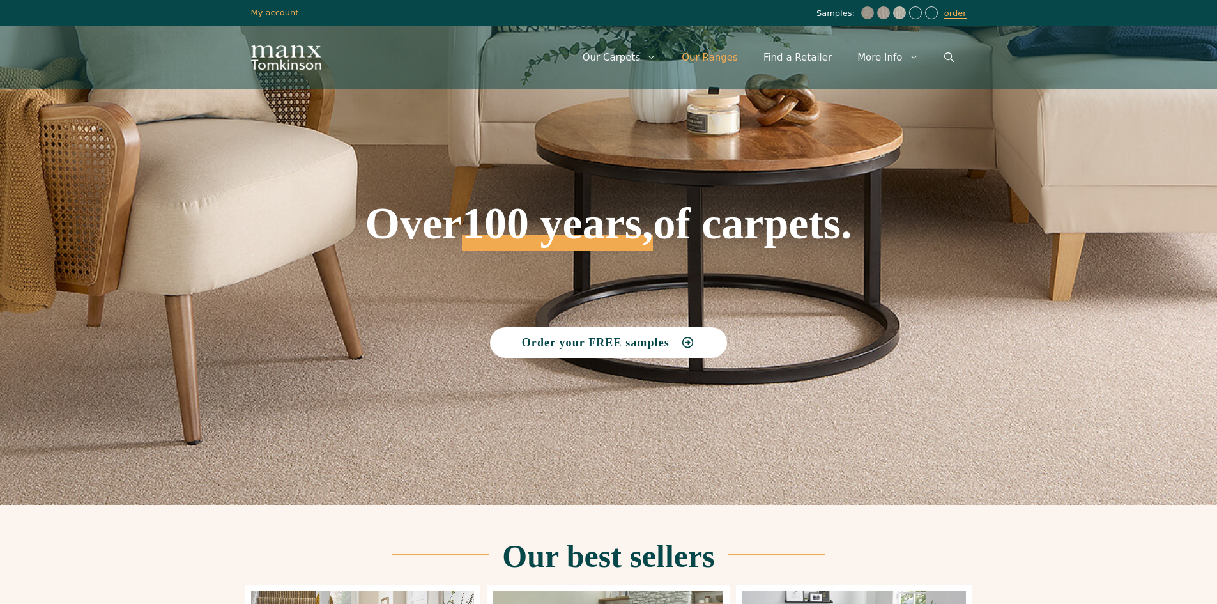
click at [733, 59] on link "Our Ranges" at bounding box center [710, 57] width 82 height 38
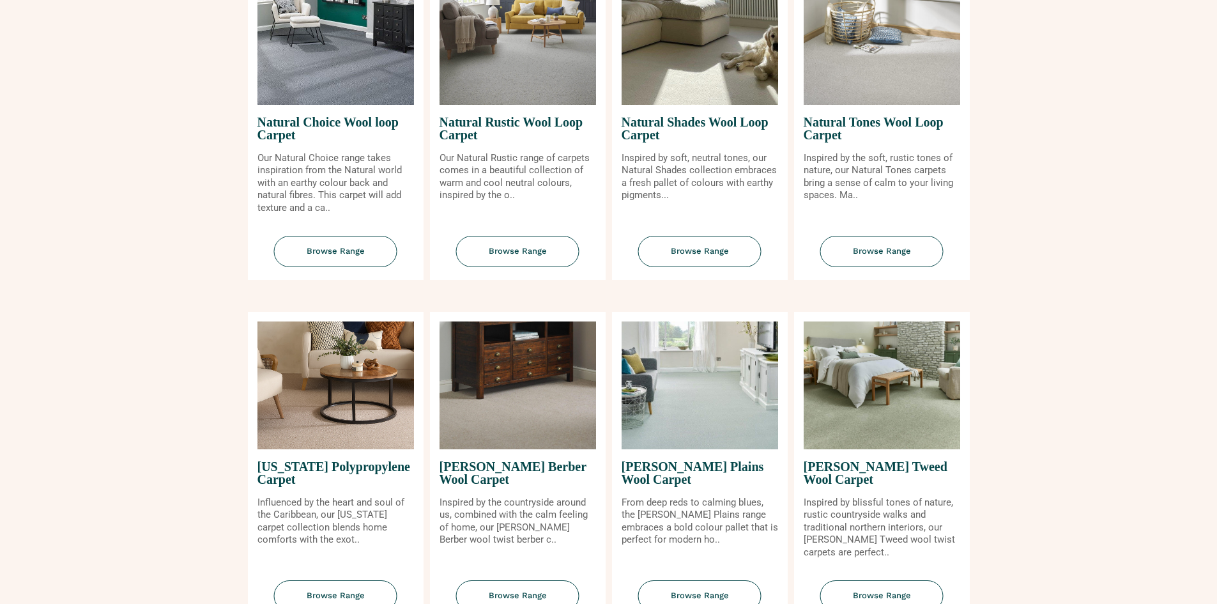
scroll to position [959, 0]
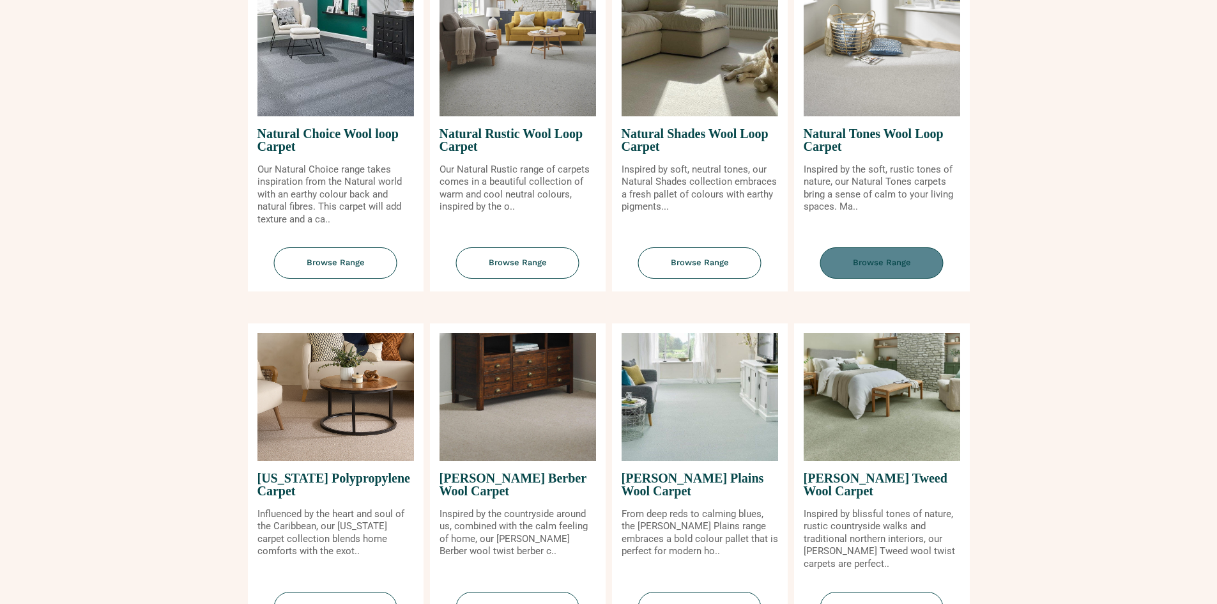
click at [887, 258] on span "Browse Range" at bounding box center [882, 262] width 123 height 31
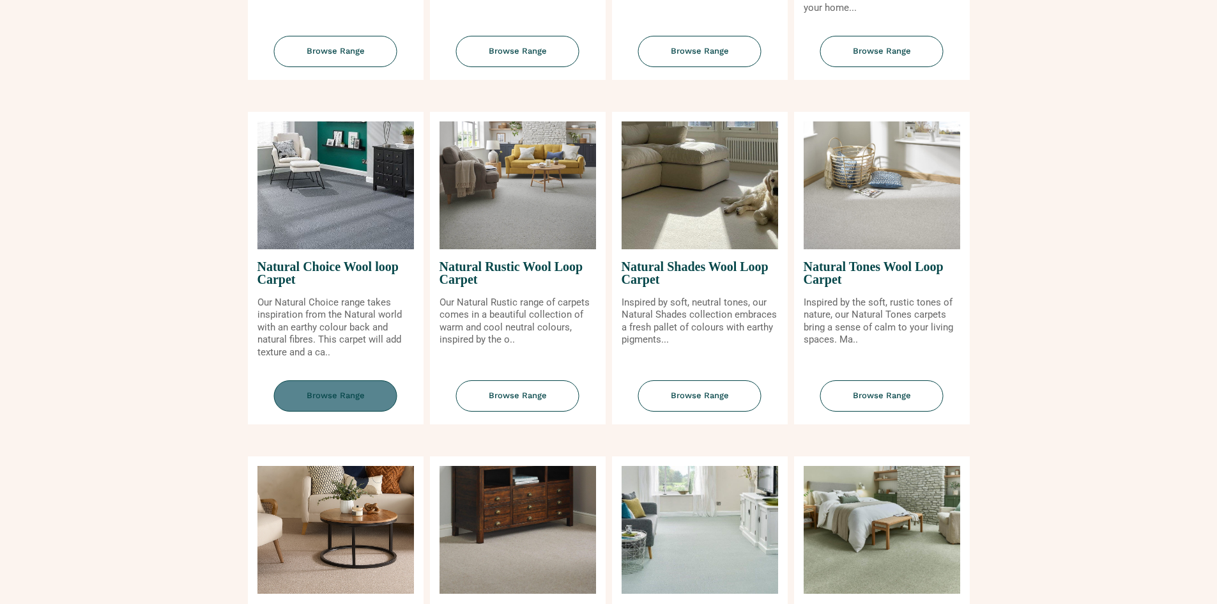
scroll to position [831, 0]
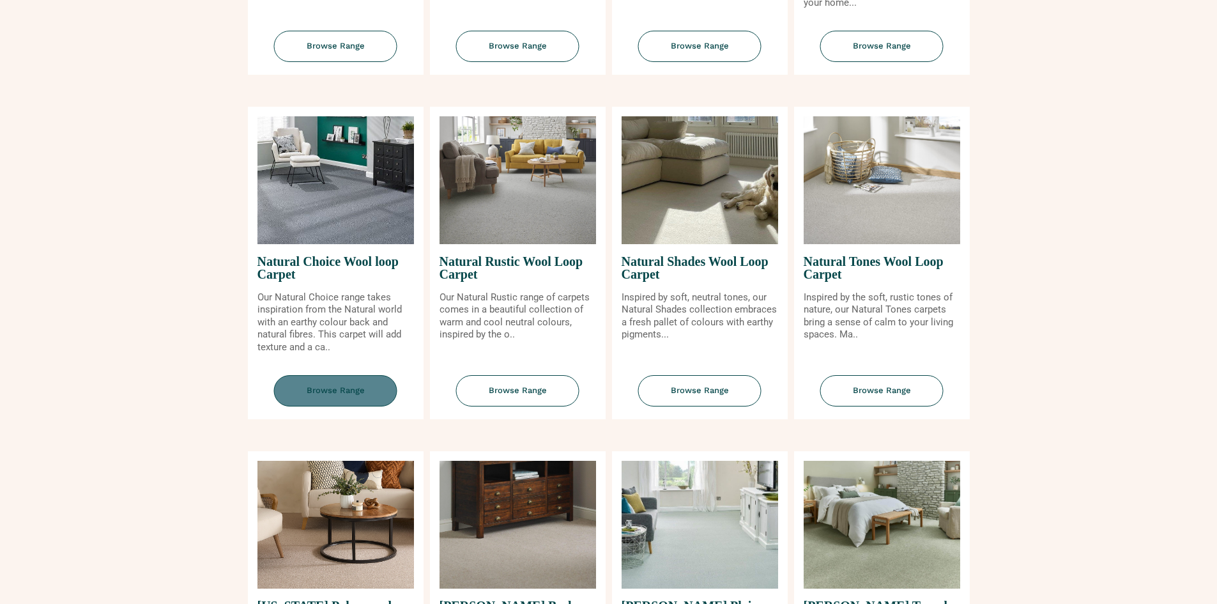
click at [348, 392] on span "Browse Range" at bounding box center [335, 390] width 123 height 31
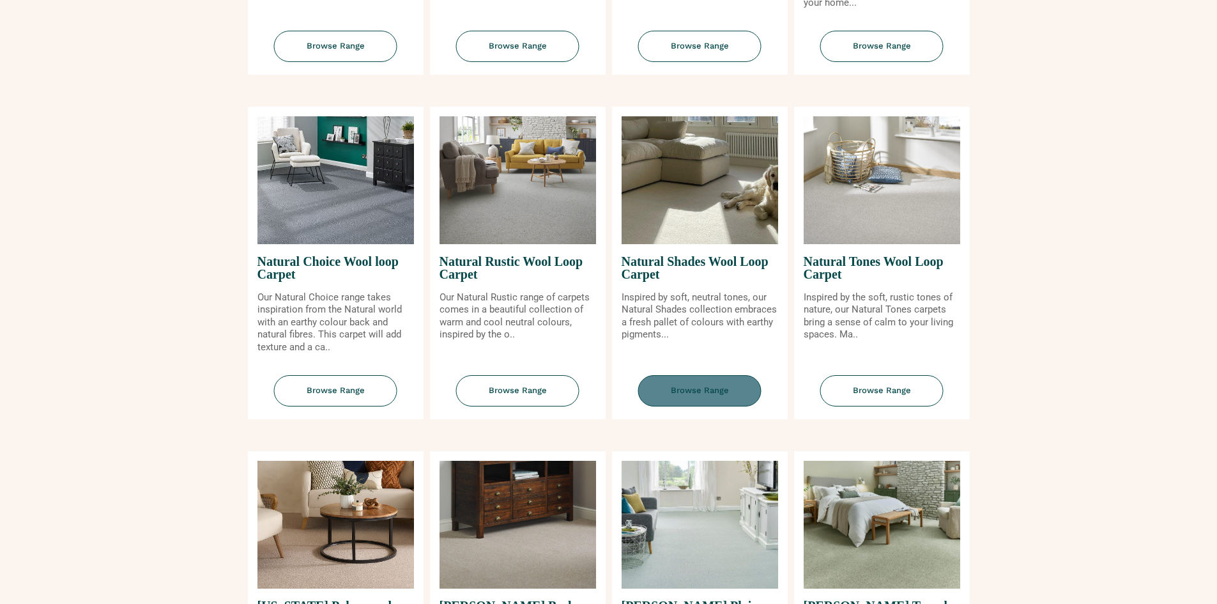
click at [707, 392] on span "Browse Range" at bounding box center [699, 390] width 123 height 31
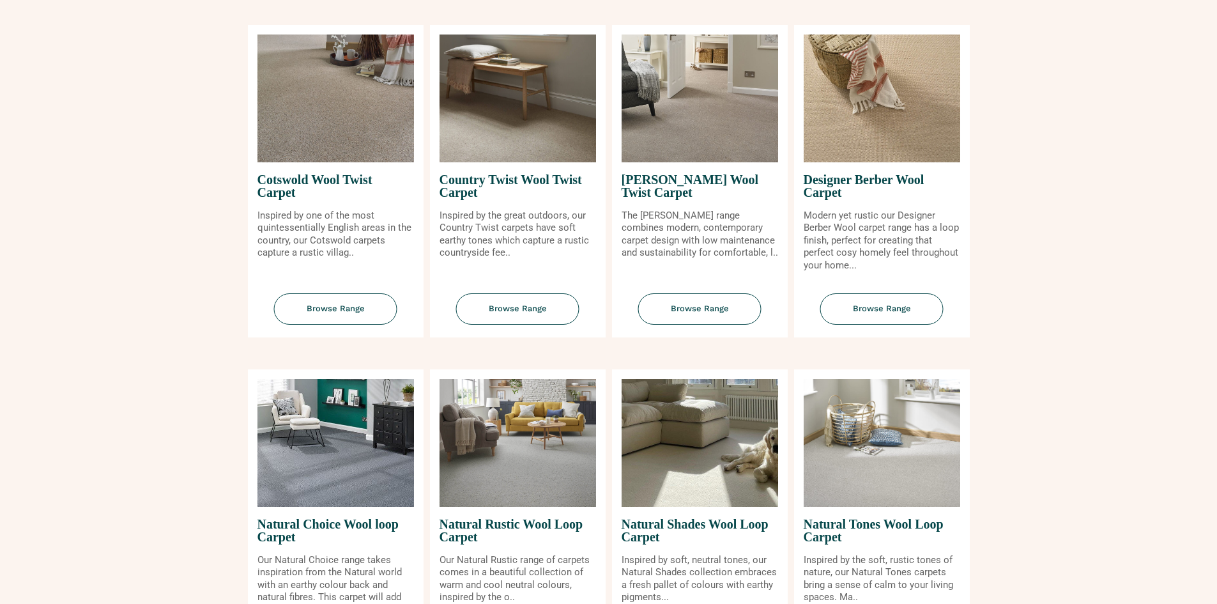
scroll to position [447, 0]
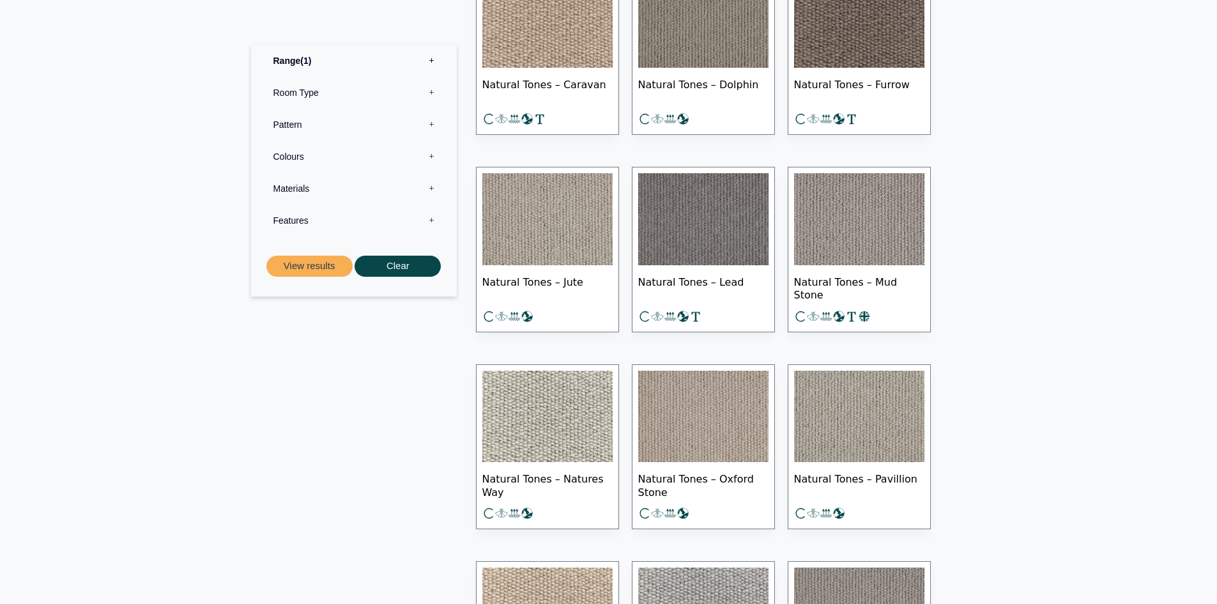
scroll to position [703, 0]
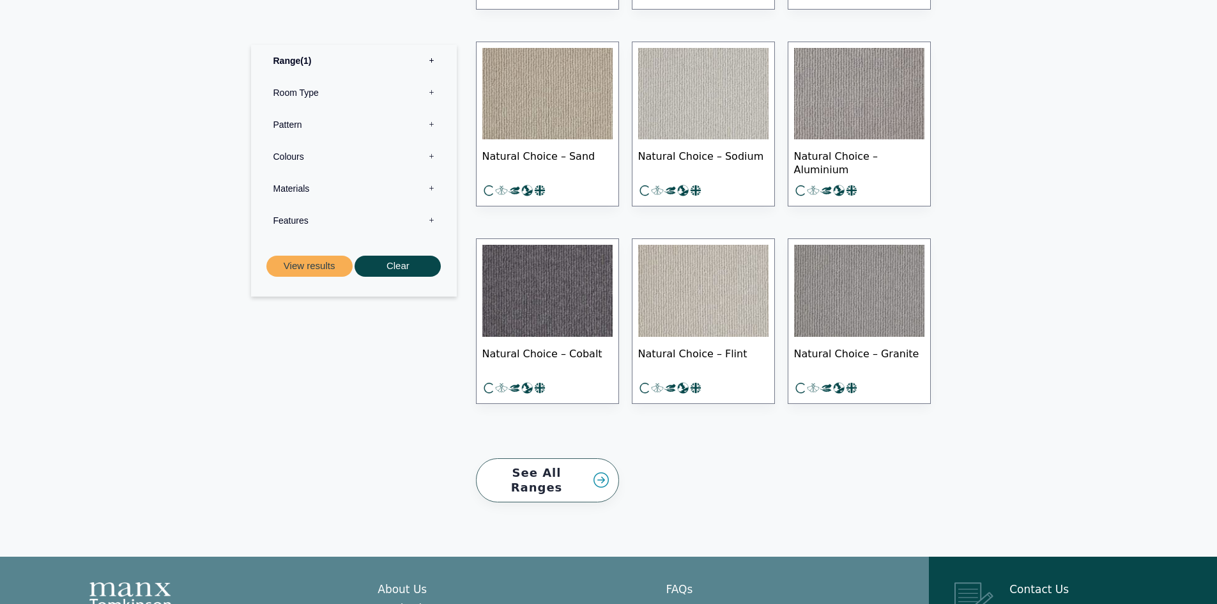
scroll to position [959, 0]
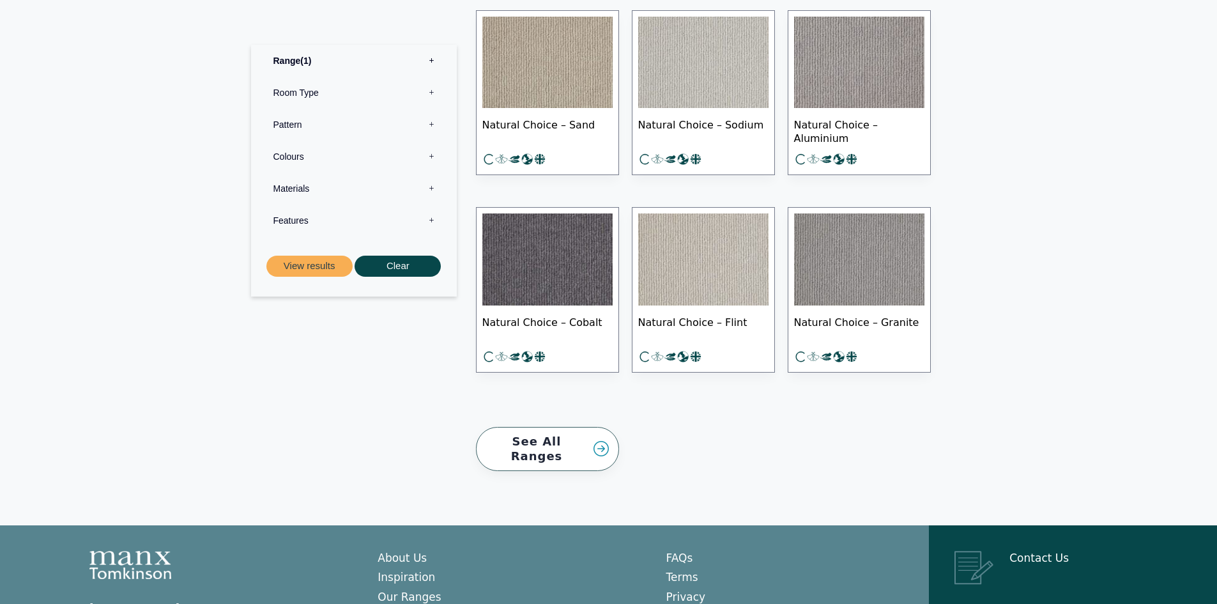
click at [693, 298] on img at bounding box center [703, 259] width 130 height 92
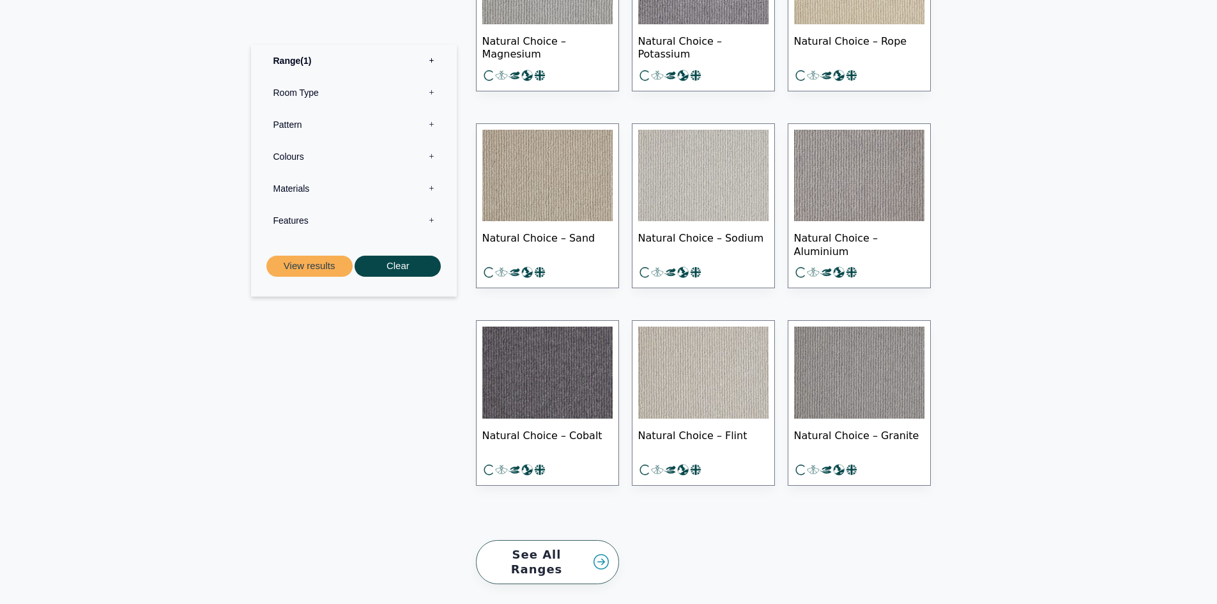
scroll to position [575, 0]
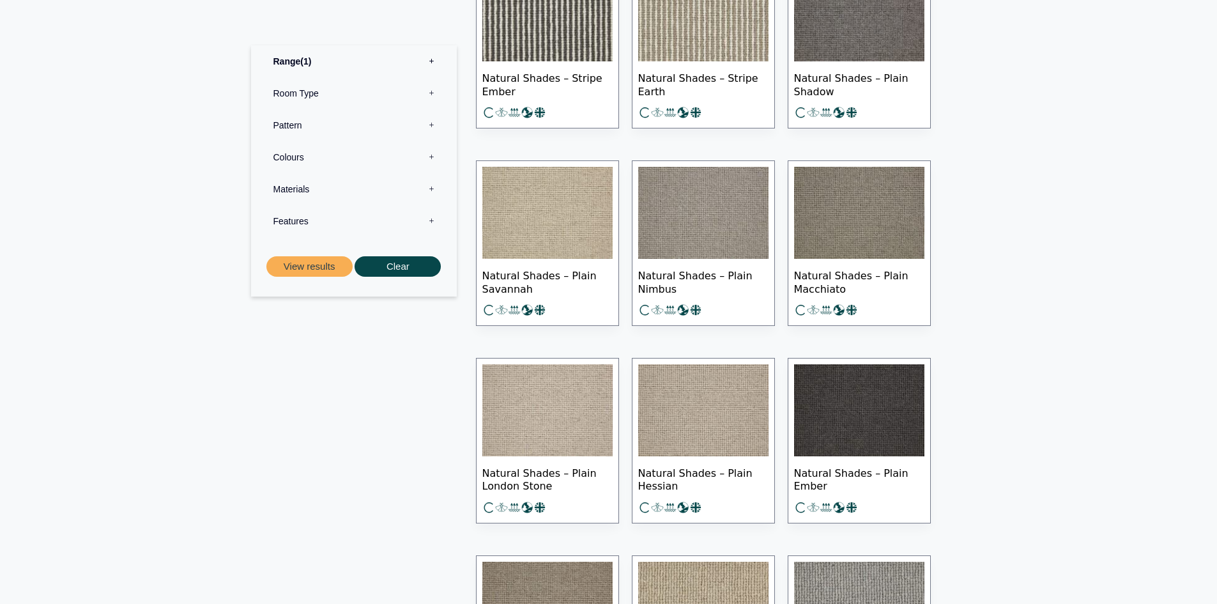
scroll to position [895, 0]
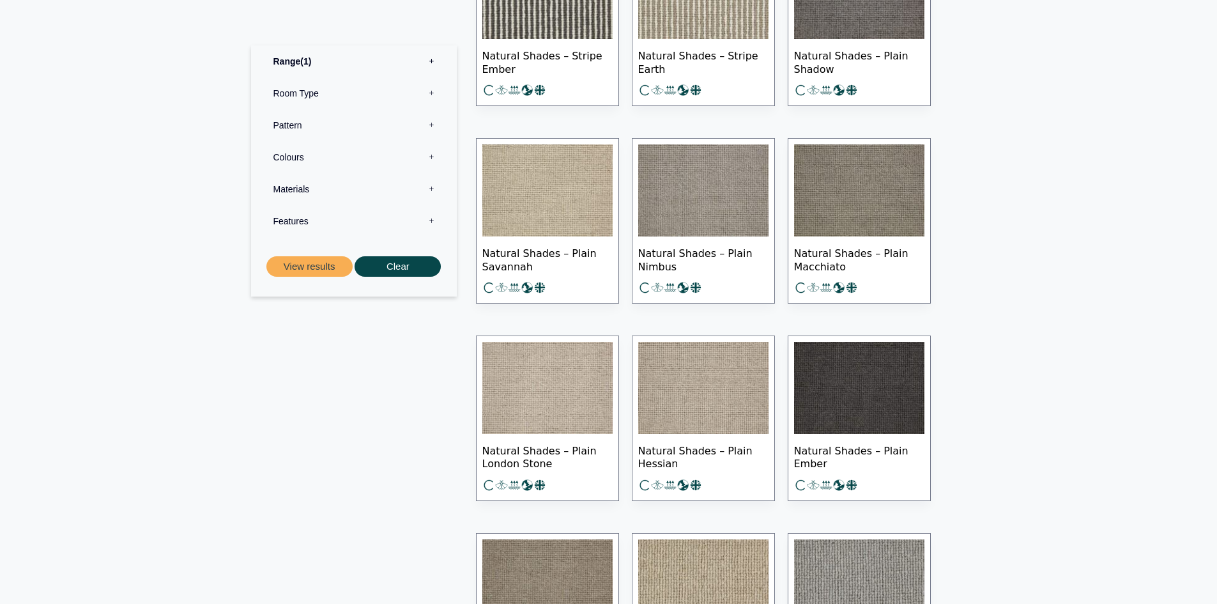
click at [522, 397] on img at bounding box center [548, 388] width 130 height 92
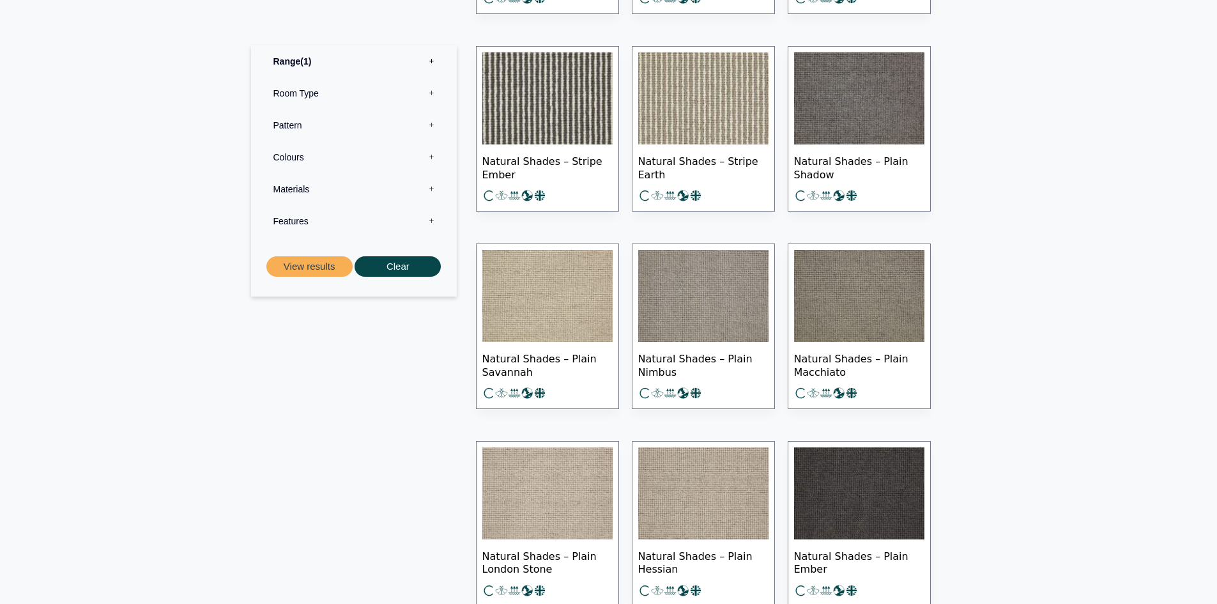
scroll to position [767, 0]
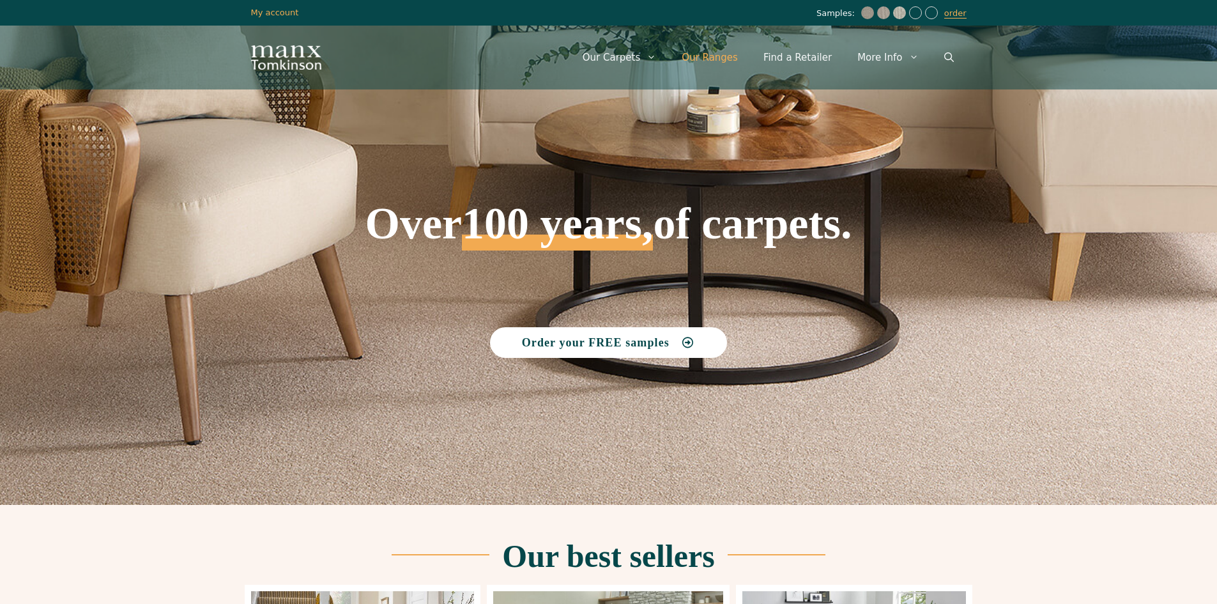
click at [718, 56] on link "Our Ranges" at bounding box center [710, 57] width 82 height 38
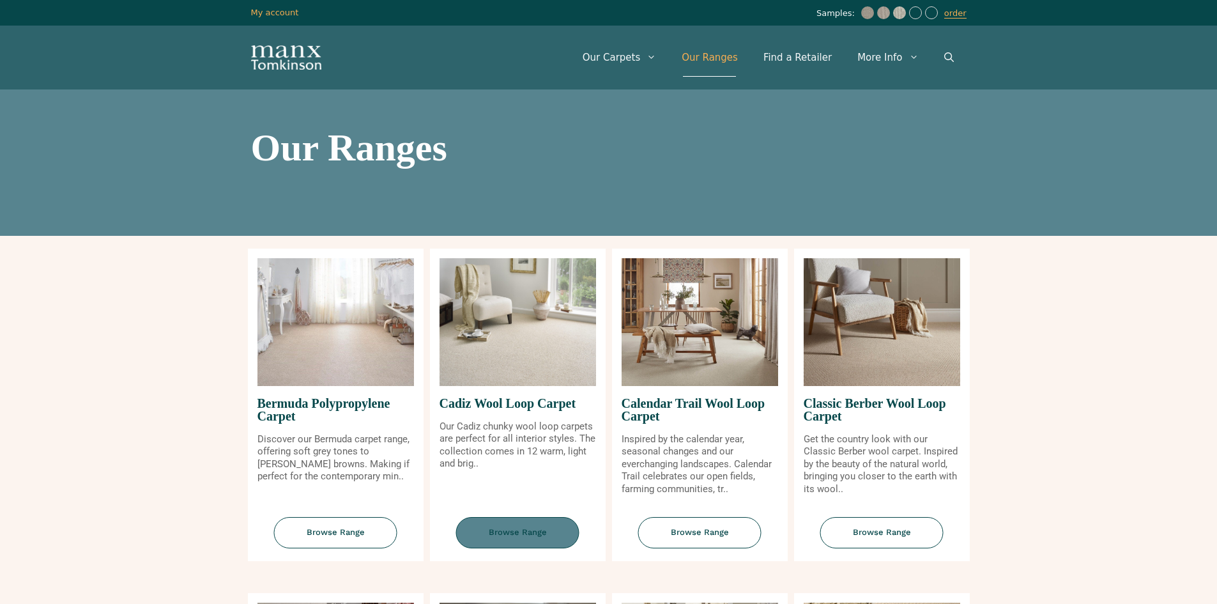
click at [530, 523] on span "Browse Range" at bounding box center [517, 532] width 123 height 31
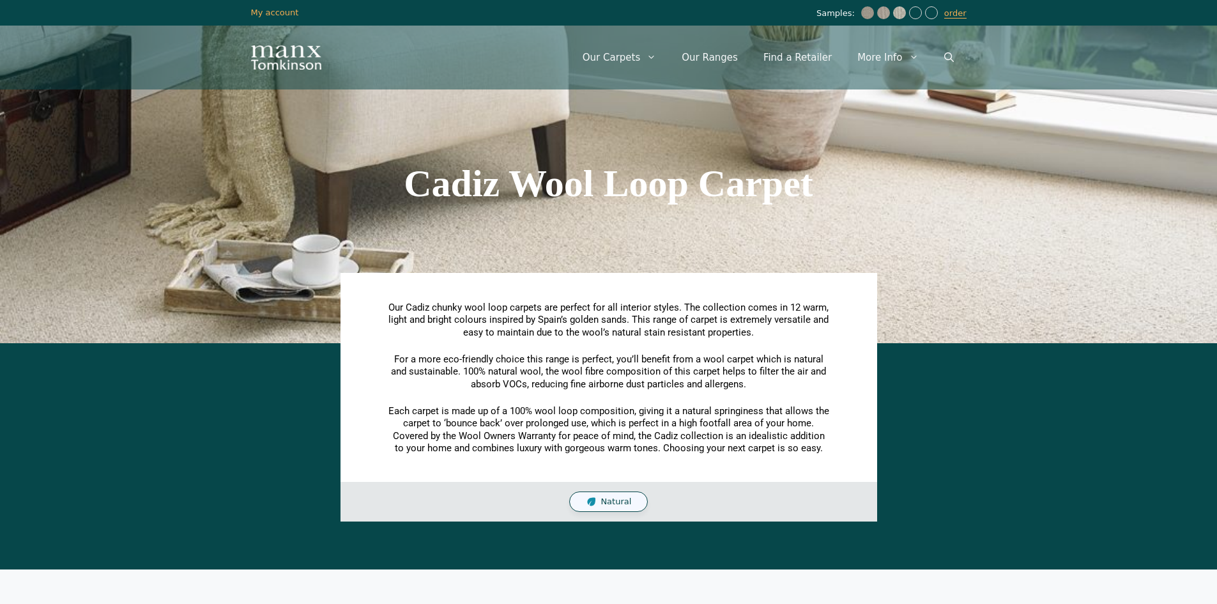
scroll to position [383, 0]
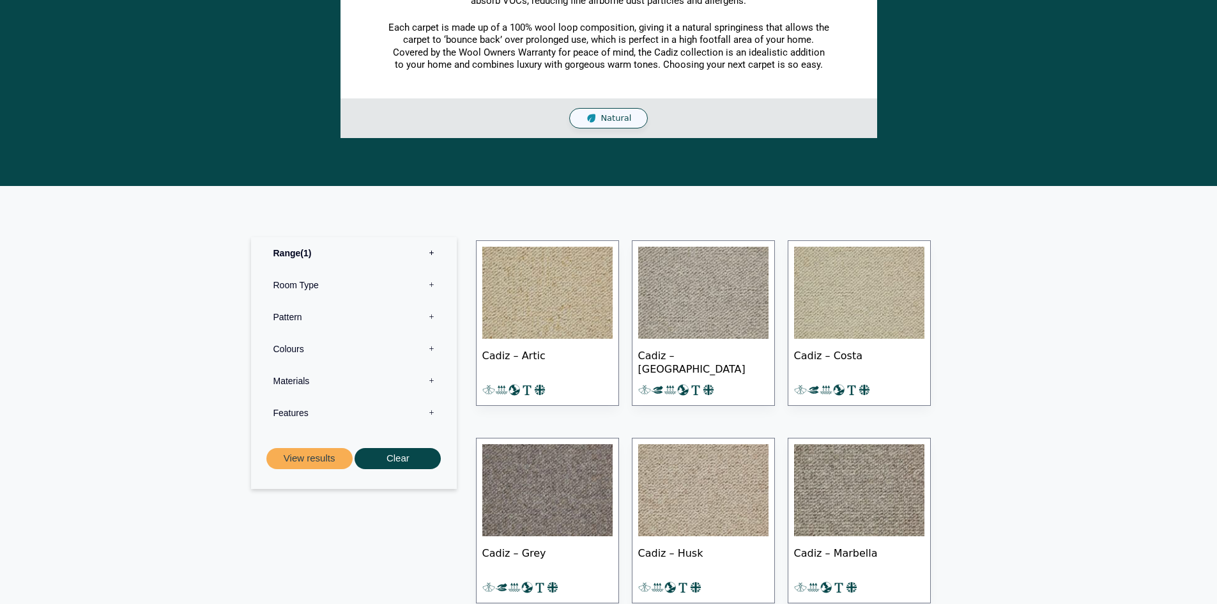
click at [722, 297] on img at bounding box center [703, 293] width 130 height 92
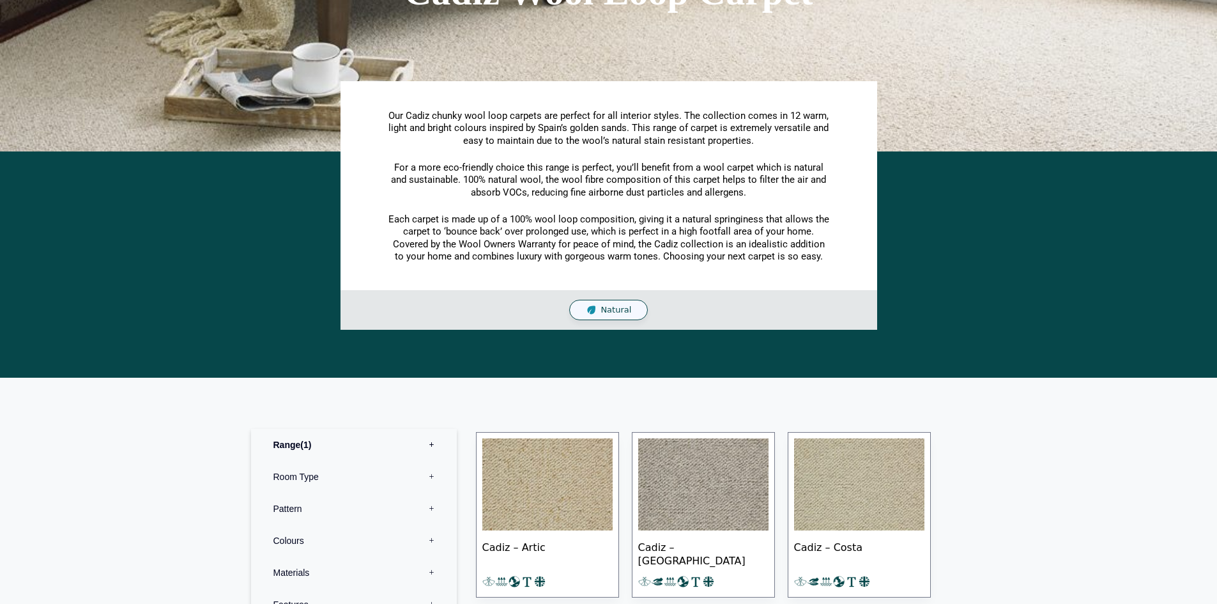
scroll to position [0, 0]
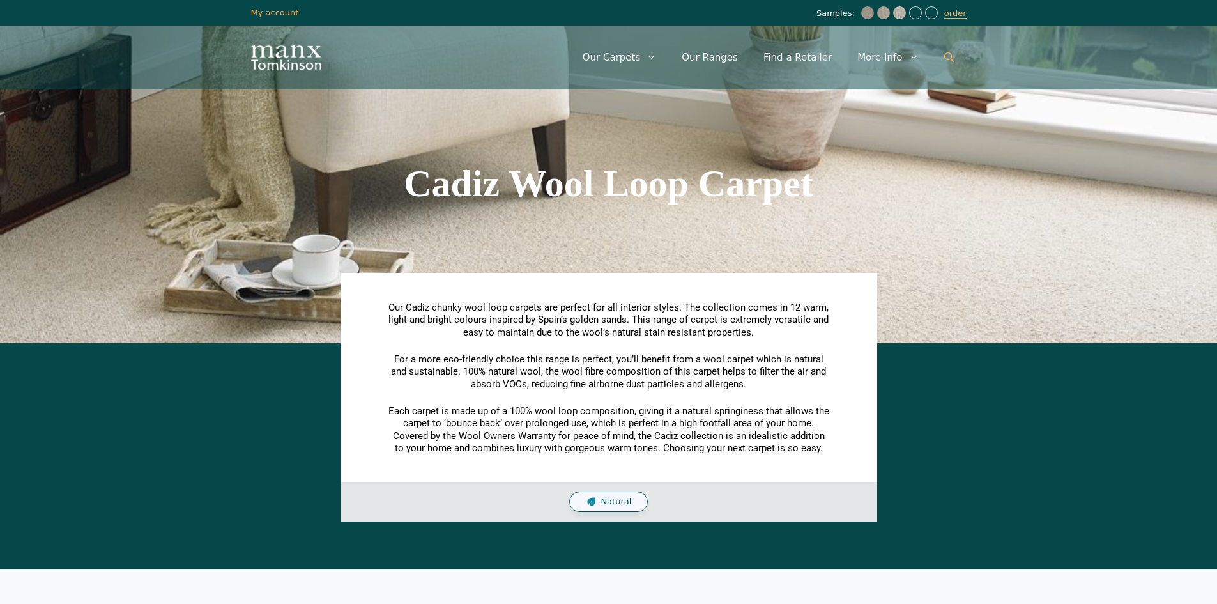
click at [951, 54] on icon "Open Search Bar" at bounding box center [950, 57] width 10 height 10
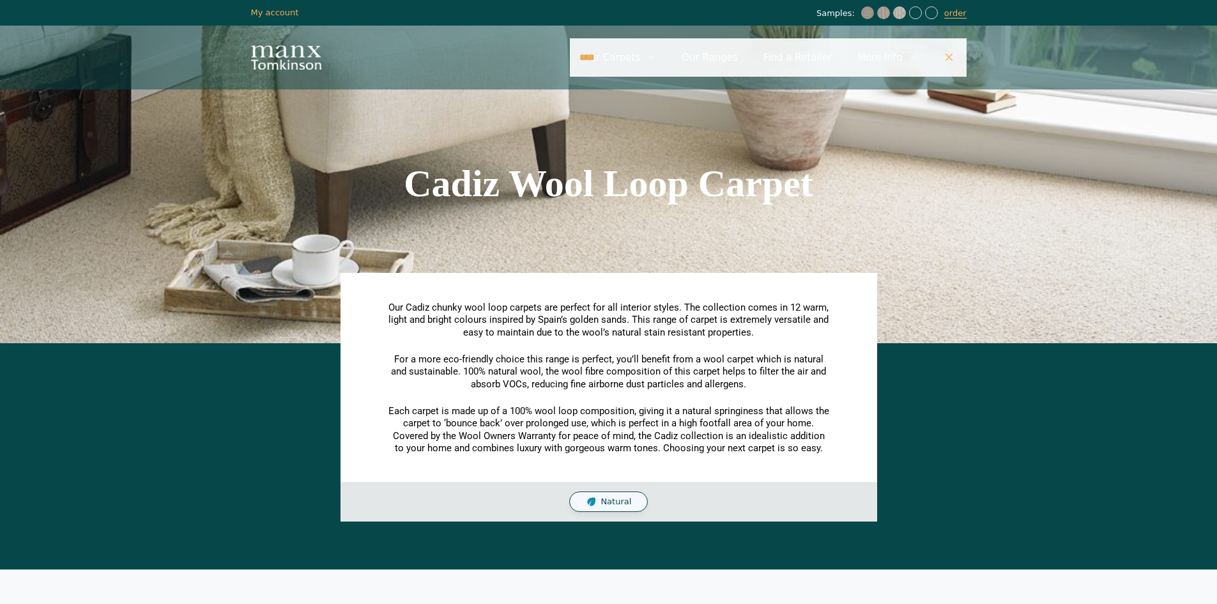
type input "****"
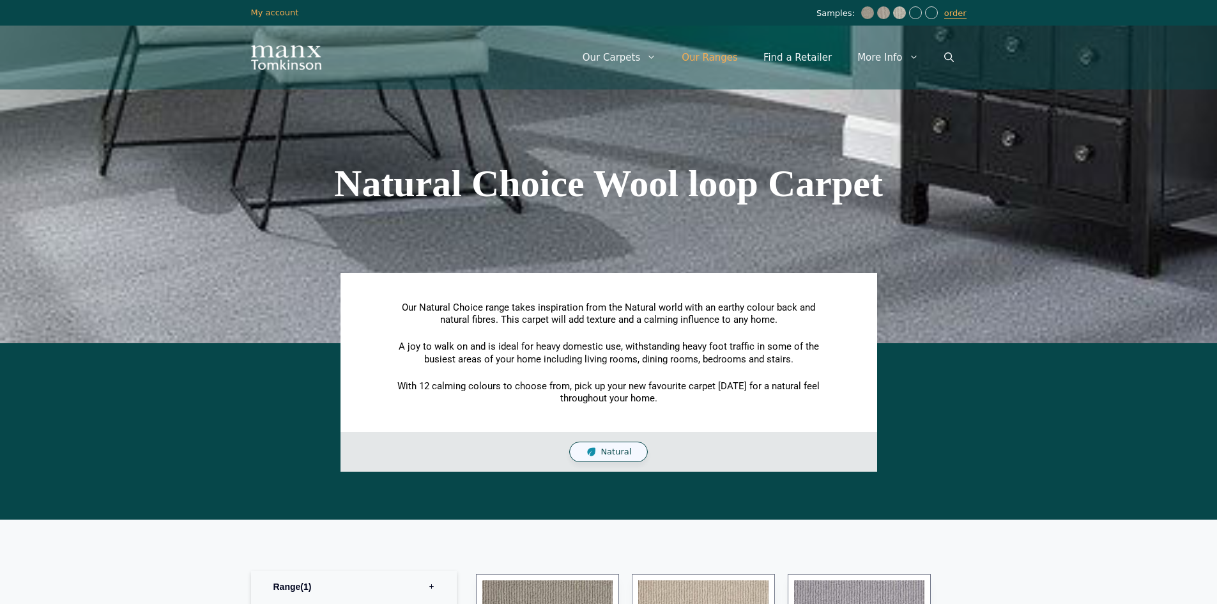
click at [747, 58] on link "Our Ranges" at bounding box center [710, 57] width 82 height 38
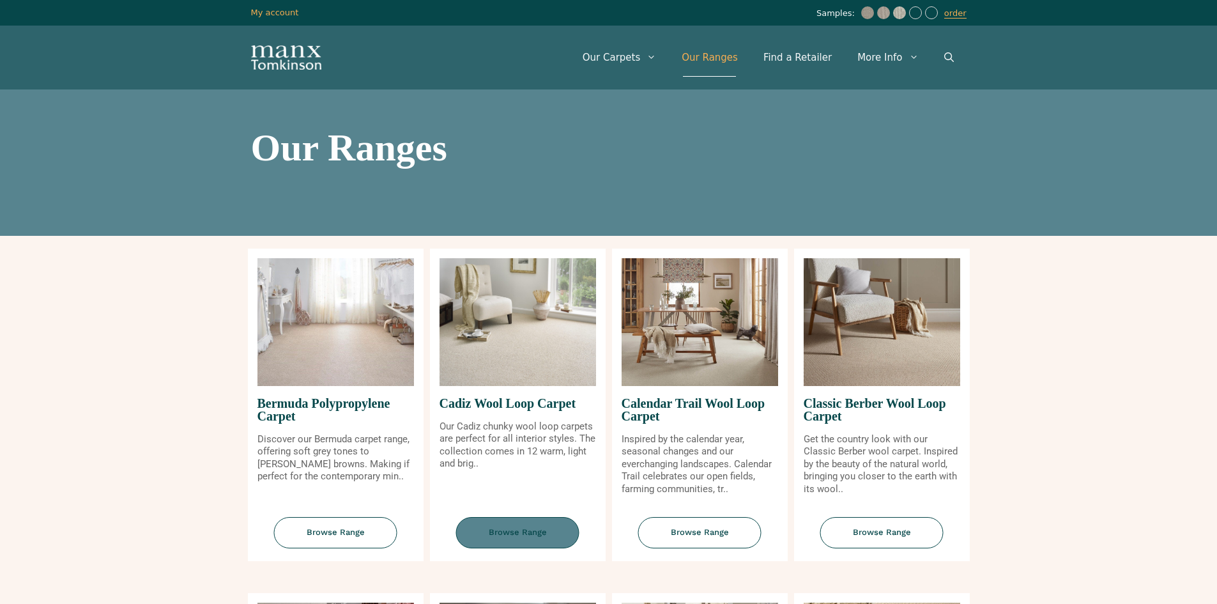
click at [520, 532] on span "Browse Range" at bounding box center [517, 532] width 123 height 31
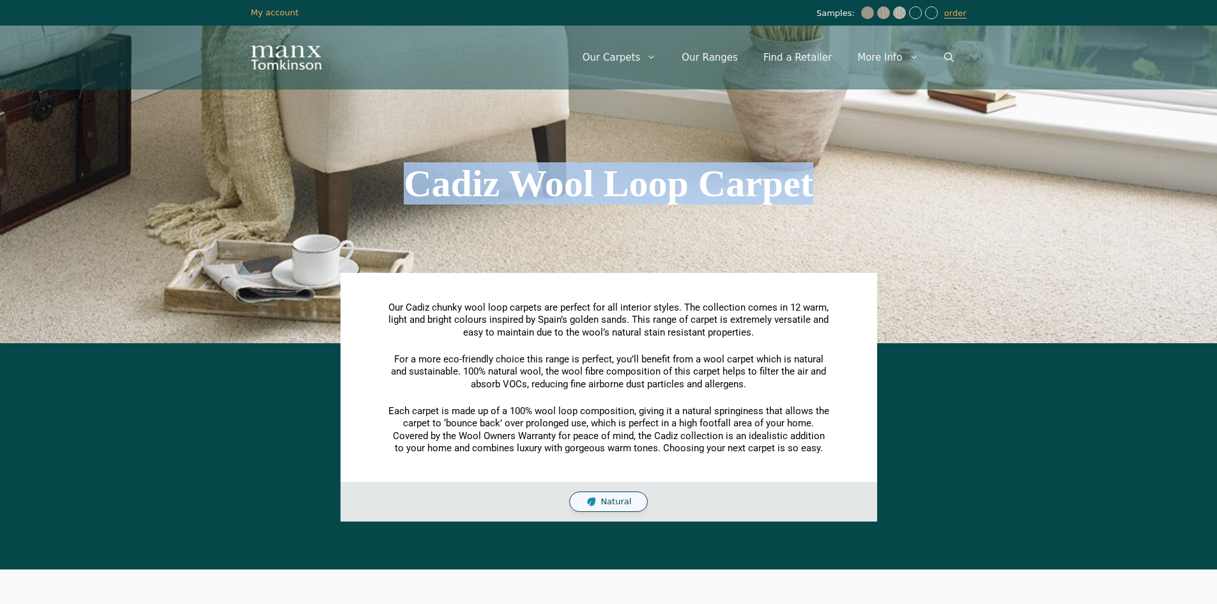
drag, startPoint x: 407, startPoint y: 183, endPoint x: 815, endPoint y: 170, distance: 407.9
click at [815, 170] on h1 "Cadiz Wool Loop Carpet" at bounding box center [609, 183] width 716 height 38
click at [729, 56] on link "Our Ranges" at bounding box center [710, 57] width 82 height 38
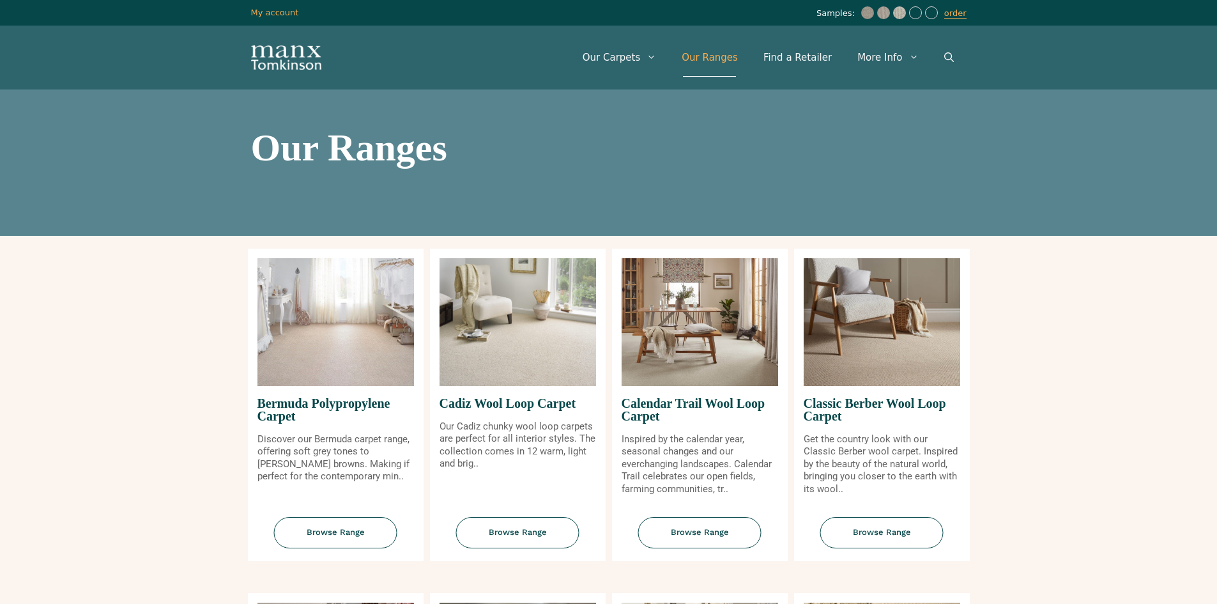
drag, startPoint x: 0, startPoint y: 0, endPoint x: 1079, endPoint y: 333, distance: 1129.6
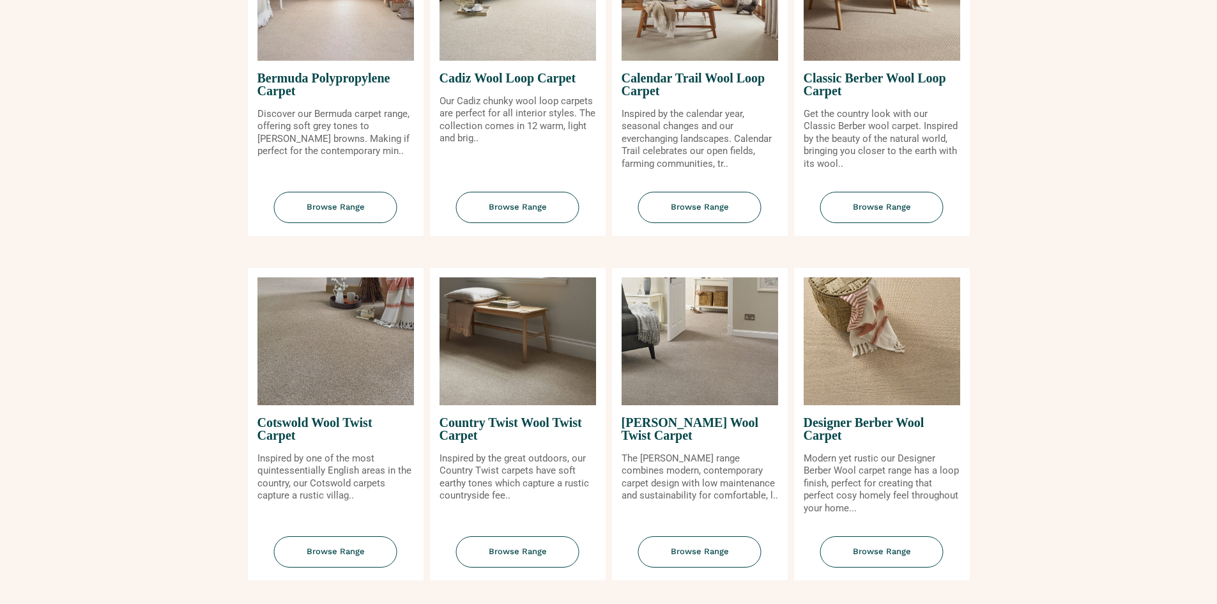
scroll to position [256, 0]
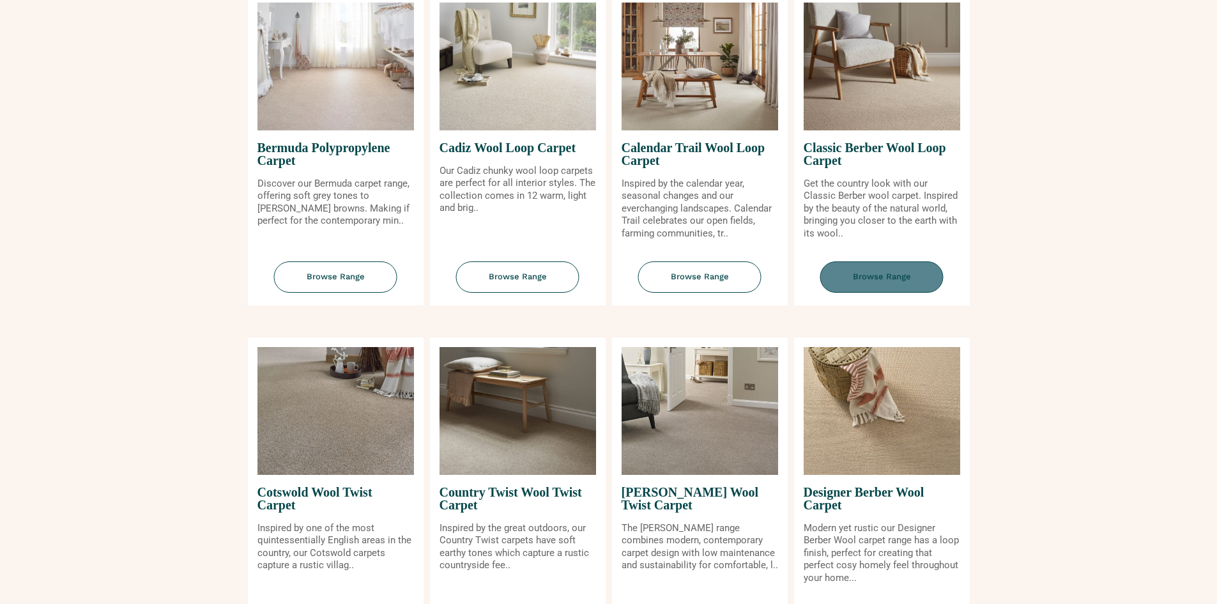
click at [890, 282] on span "Browse Range" at bounding box center [882, 276] width 123 height 31
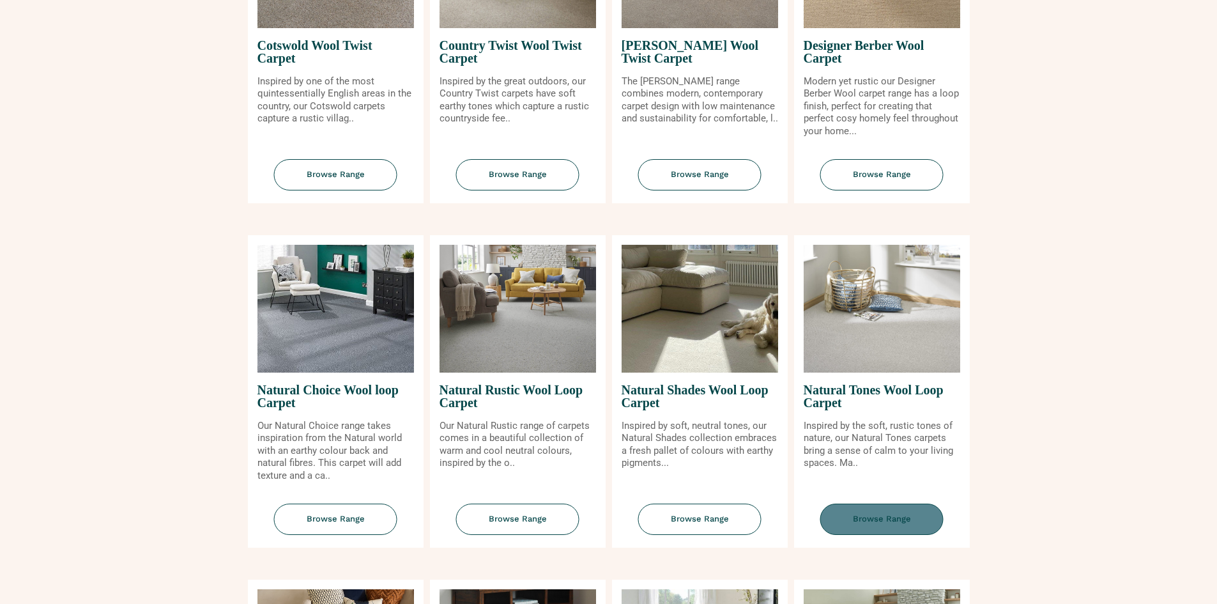
scroll to position [703, 0]
click at [897, 529] on span "Browse Range" at bounding box center [882, 518] width 123 height 31
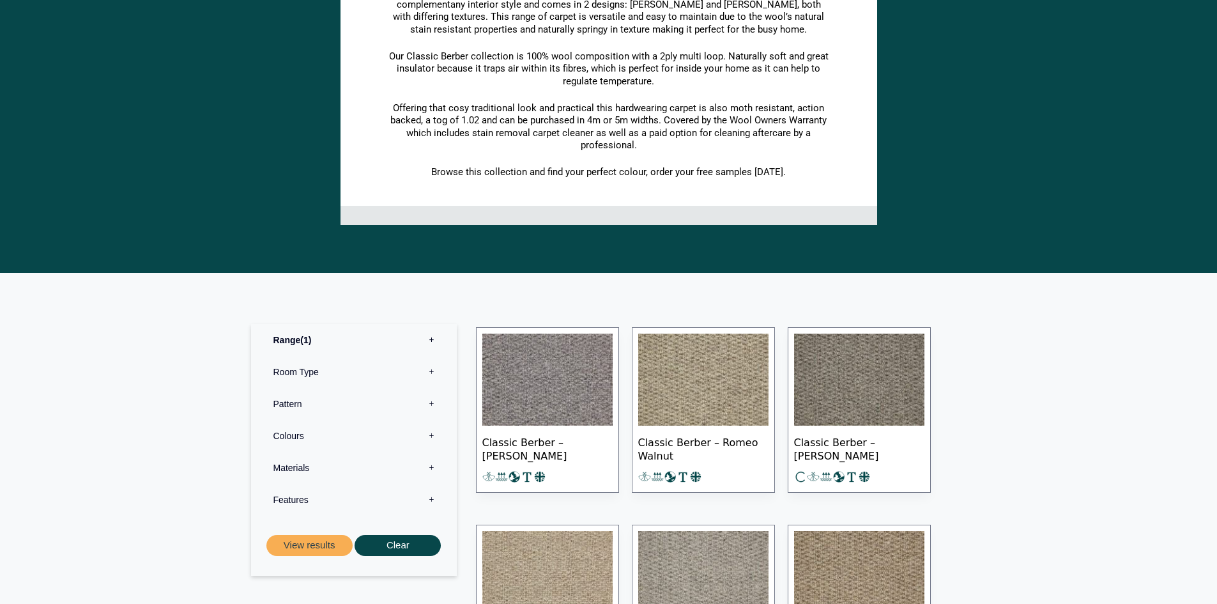
scroll to position [383, 0]
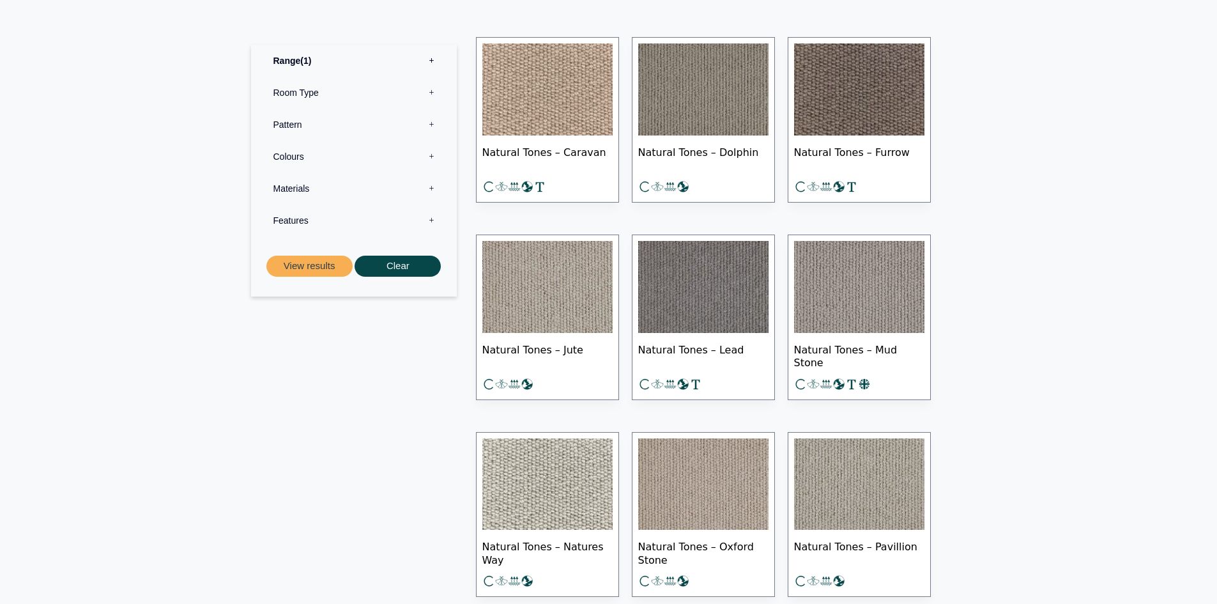
scroll to position [575, 0]
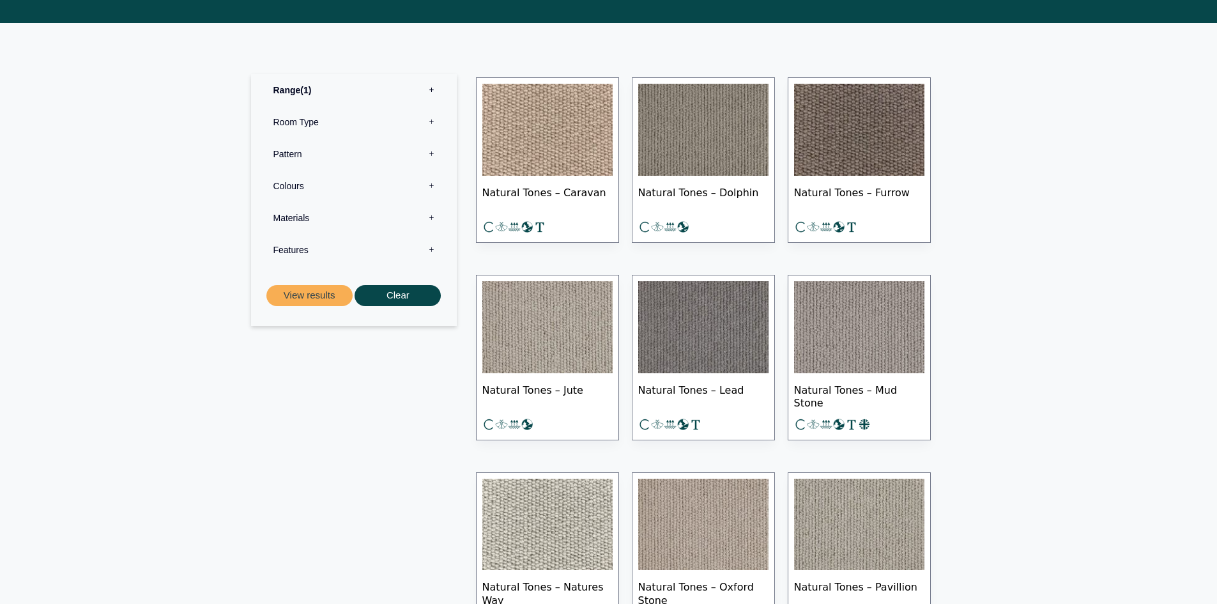
click at [546, 321] on img at bounding box center [548, 327] width 130 height 92
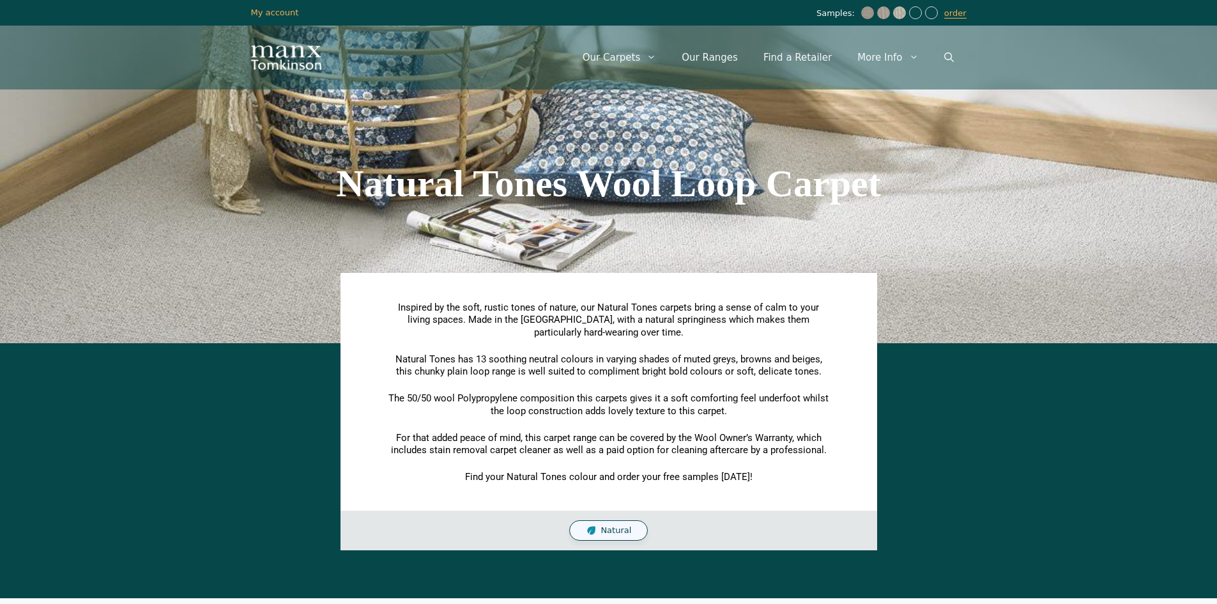
scroll to position [575, 0]
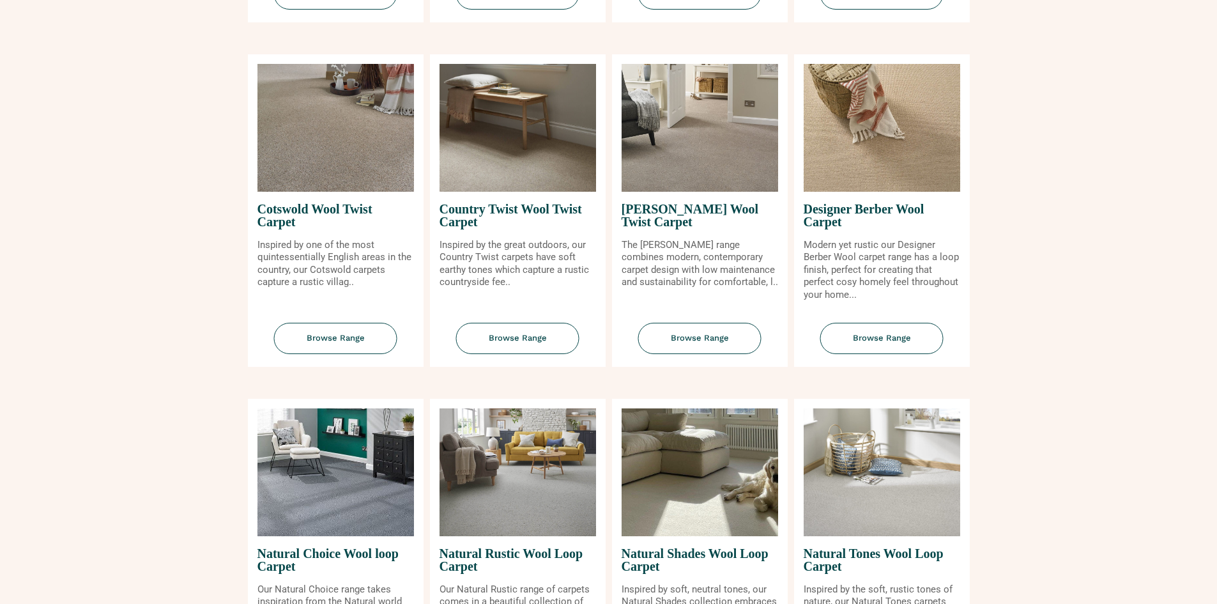
scroll to position [383, 0]
